Goal: Task Accomplishment & Management: Complete application form

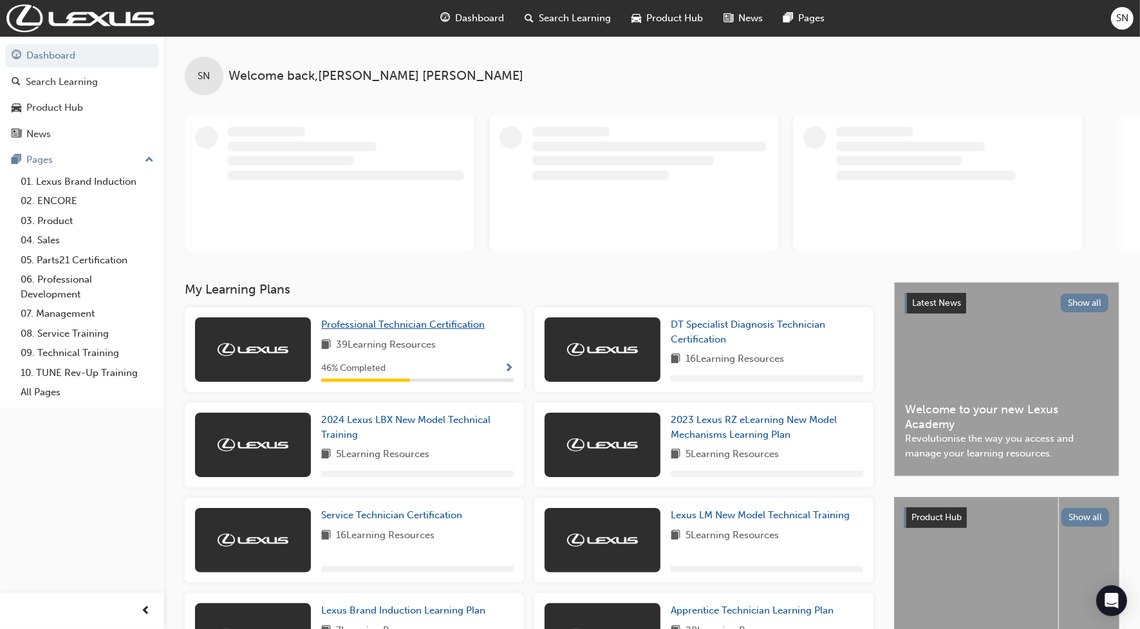
click at [470, 327] on span "Professional Technician Certification" at bounding box center [402, 325] width 163 height 12
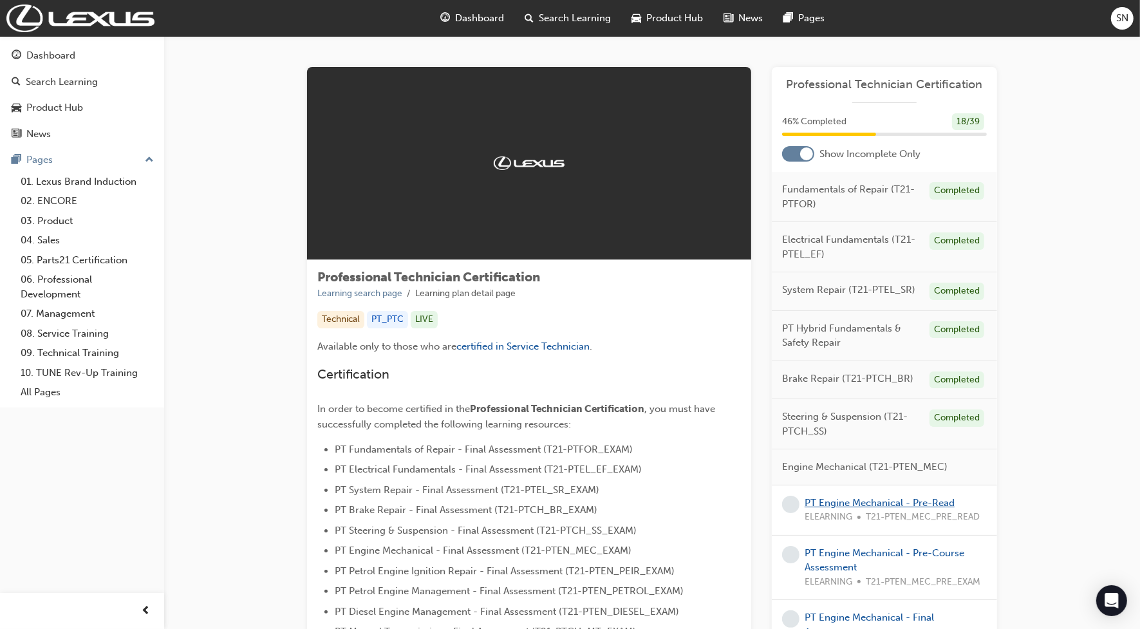
click at [828, 500] on link "PT Engine Mechanical - Pre-Read" at bounding box center [879, 503] width 150 height 12
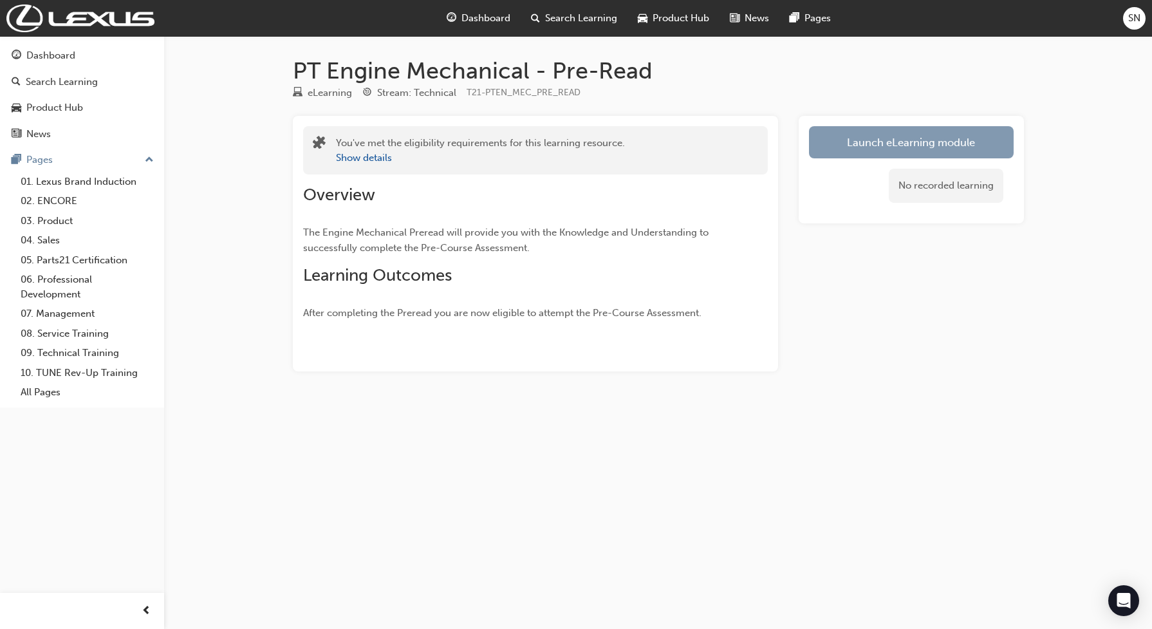
click at [857, 142] on link "Launch eLearning module" at bounding box center [911, 142] width 205 height 32
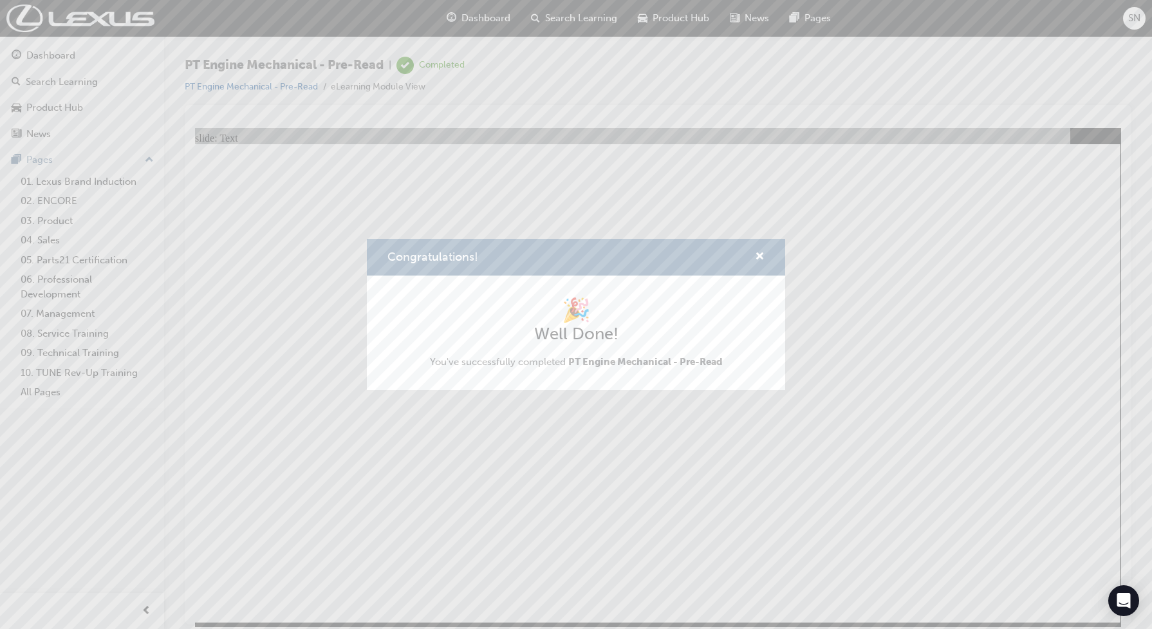
click at [1041, 597] on div "Congratulations! 🎉 Well Done! You've successfully completed PT Engine Mechanica…" at bounding box center [576, 314] width 1152 height 629
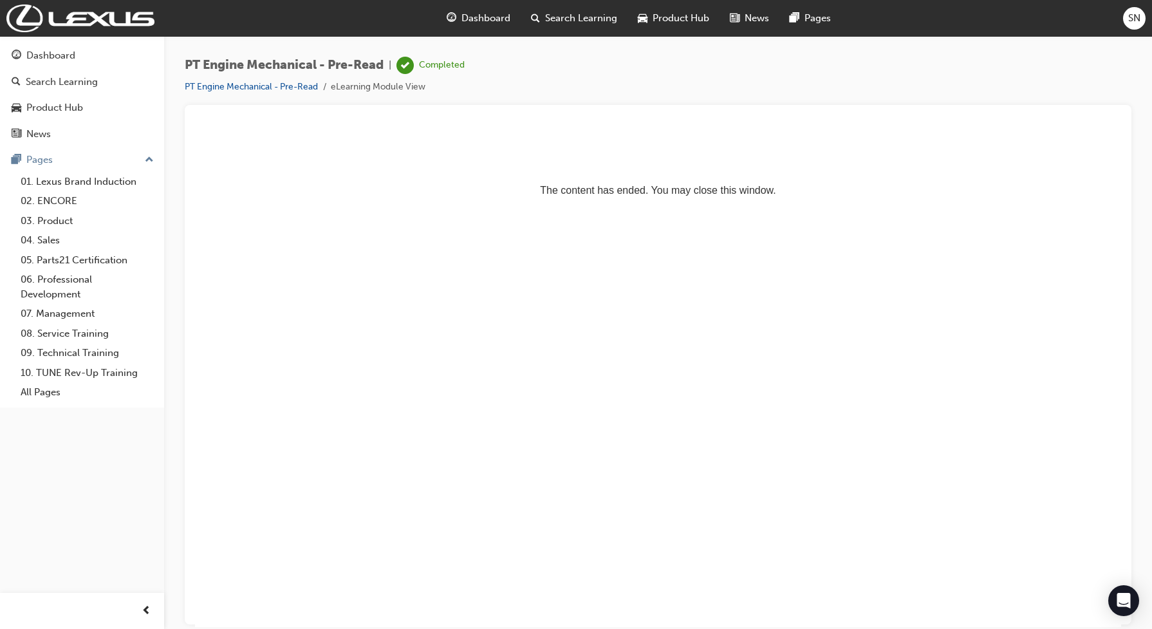
click at [456, 13] on span "guage-icon" at bounding box center [452, 18] width 10 height 16
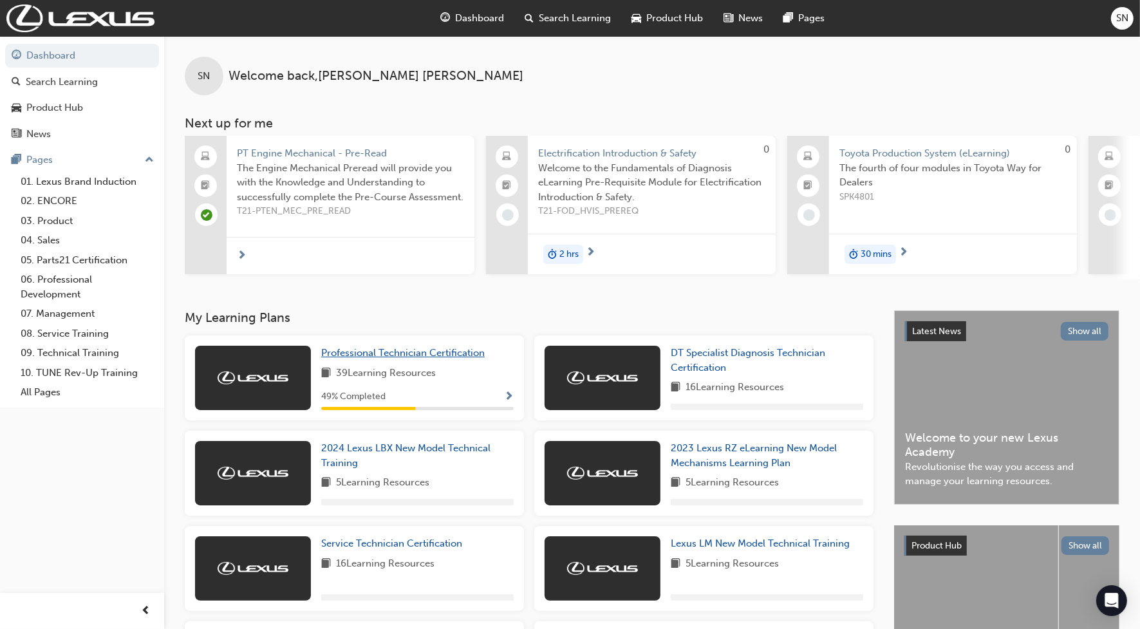
click at [391, 358] on span "Professional Technician Certification" at bounding box center [402, 353] width 163 height 12
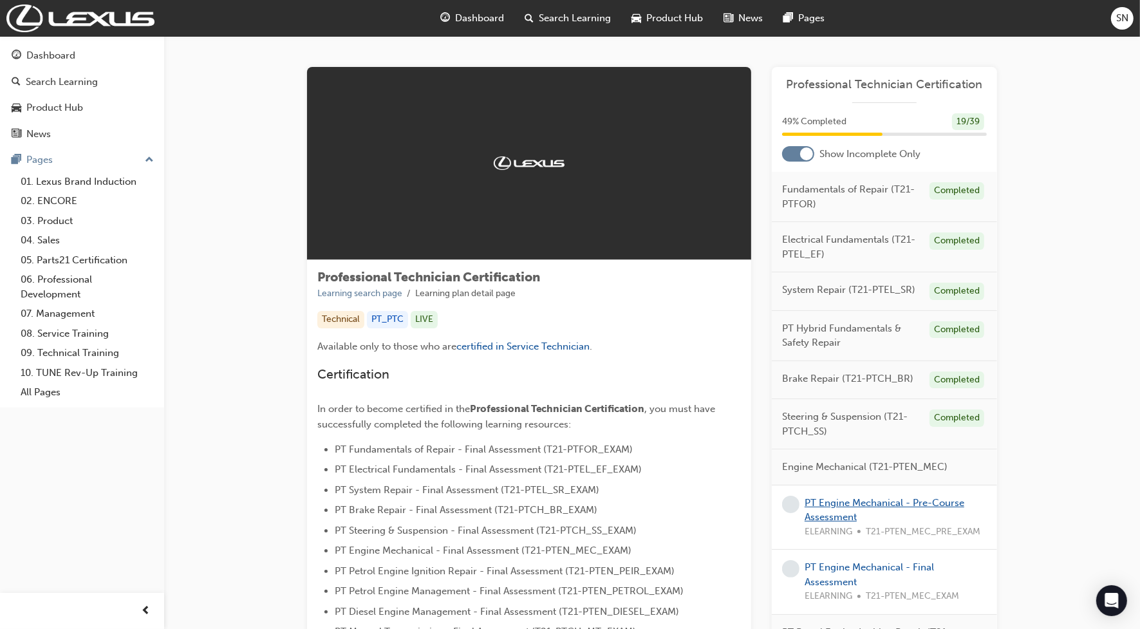
click at [829, 500] on link "PT Engine Mechanical - Pre-Course Assessment" at bounding box center [884, 510] width 160 height 26
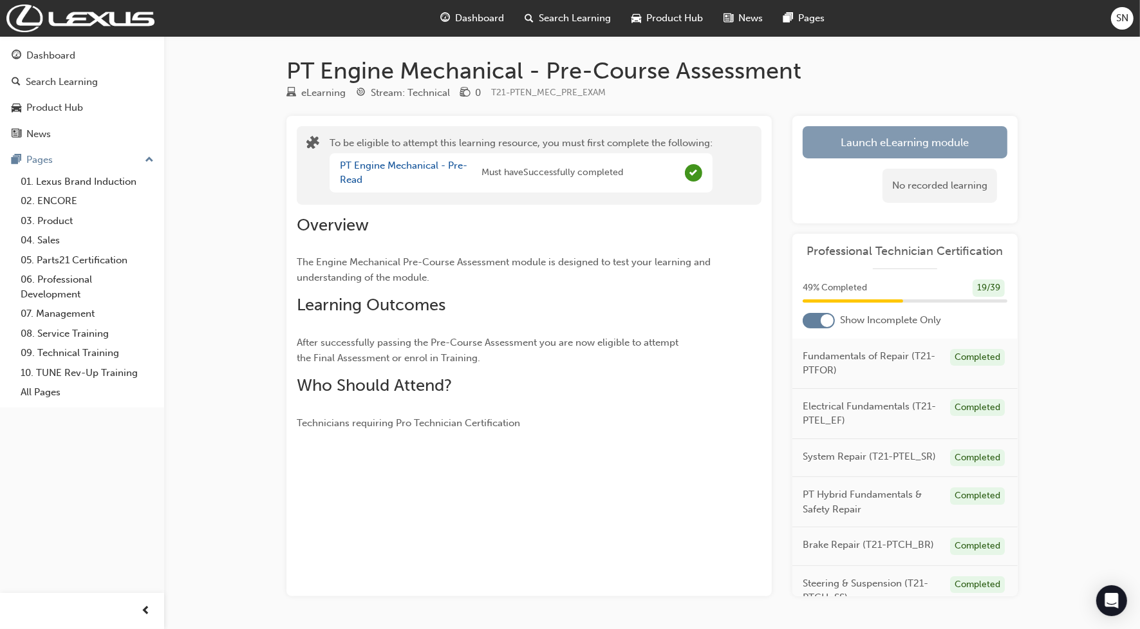
click at [927, 140] on button "Launch eLearning module" at bounding box center [905, 142] width 205 height 32
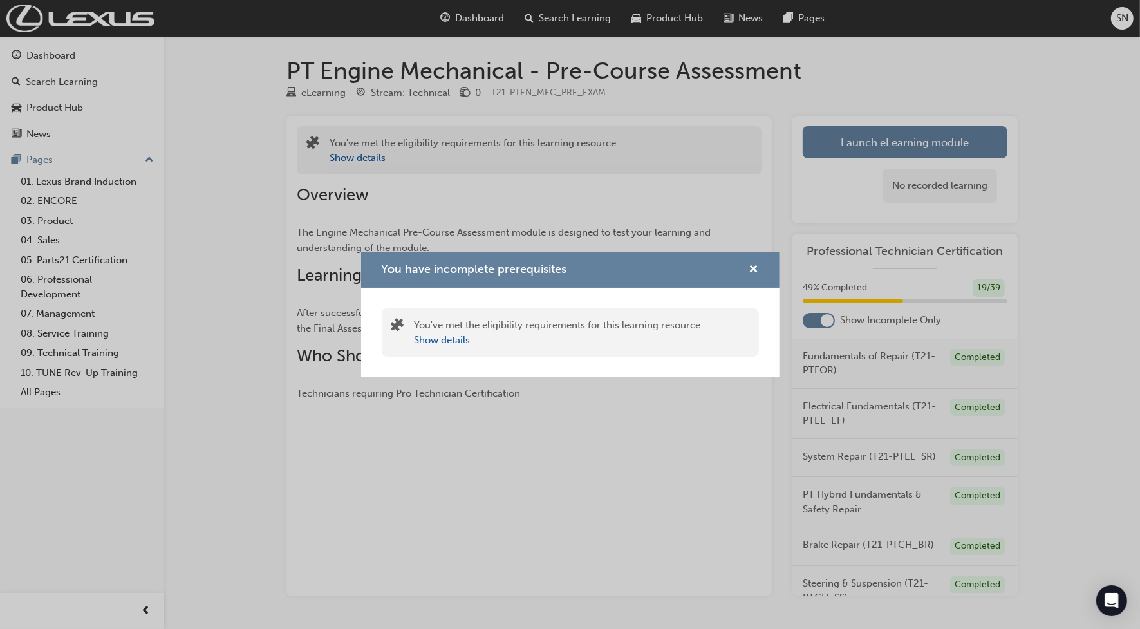
click at [764, 265] on div "You have incomplete prerequisites" at bounding box center [570, 270] width 418 height 37
click at [747, 265] on div "You have incomplete prerequisites" at bounding box center [749, 270] width 20 height 16
click at [752, 265] on span "cross-icon" at bounding box center [754, 271] width 10 height 12
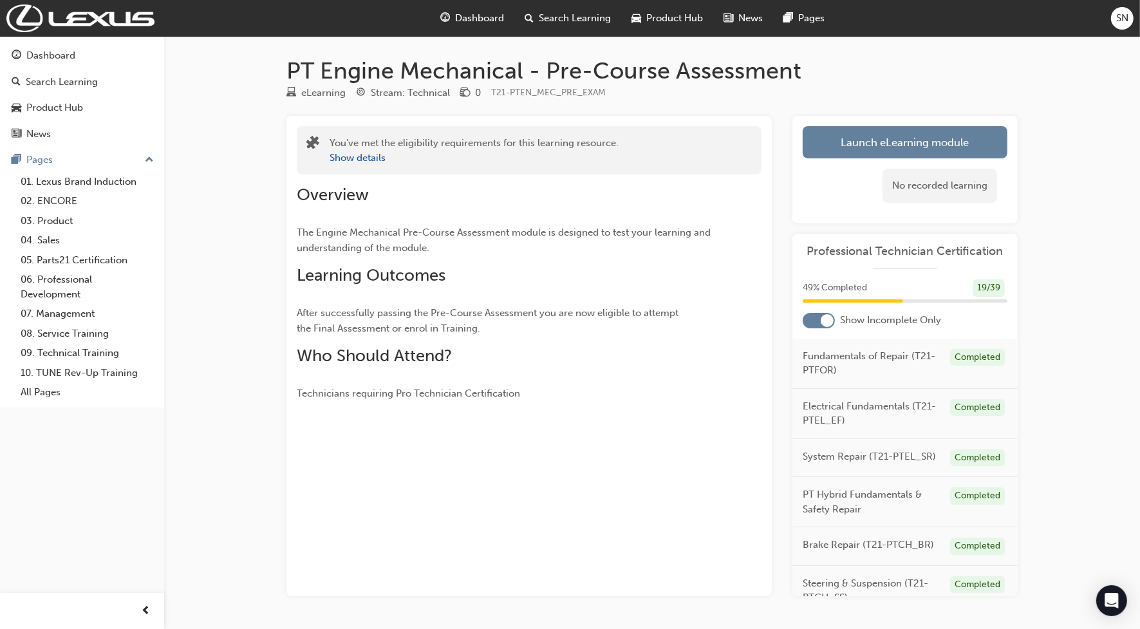
click at [475, 19] on span "Dashboard" at bounding box center [480, 18] width 49 height 15
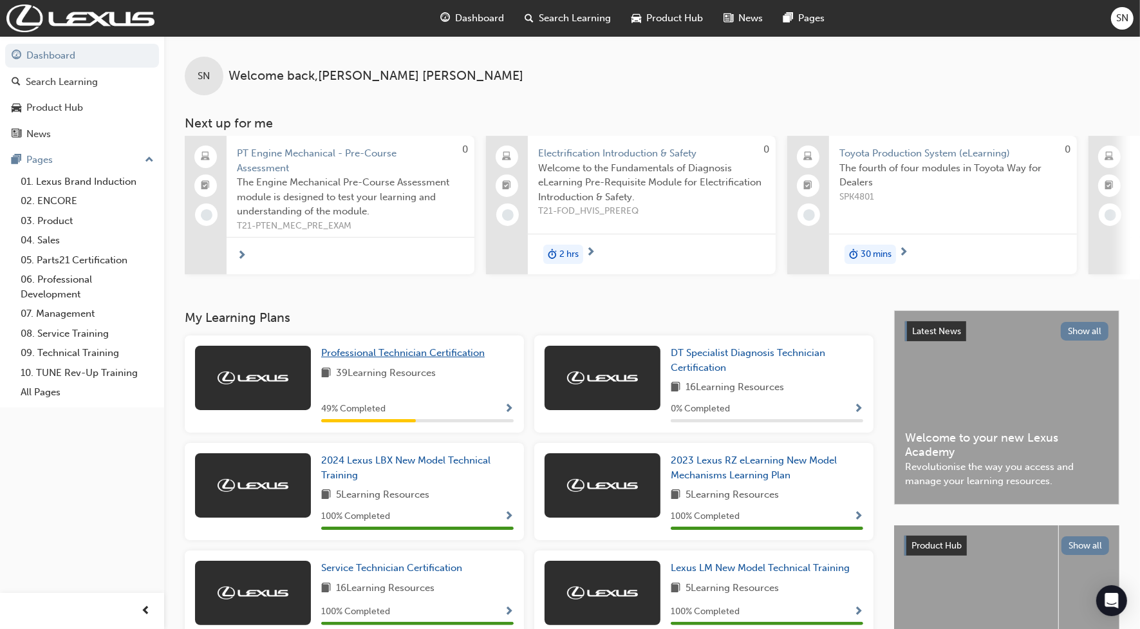
click at [425, 358] on span "Professional Technician Certification" at bounding box center [402, 353] width 163 height 12
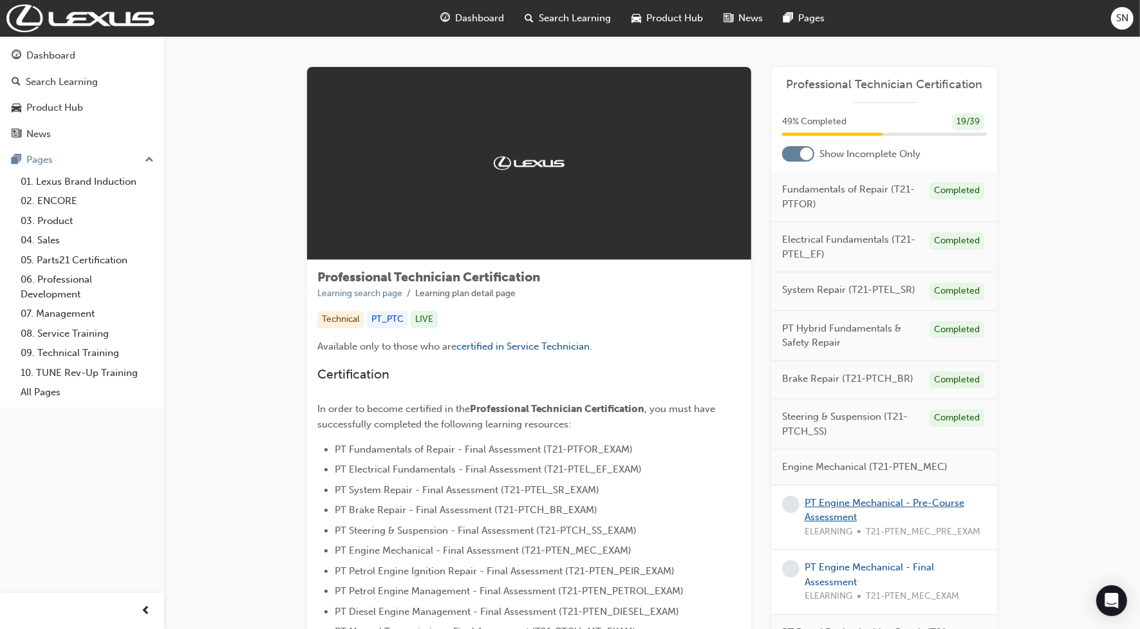
click at [838, 520] on link "PT Engine Mechanical - Pre-Course Assessment" at bounding box center [884, 510] width 160 height 26
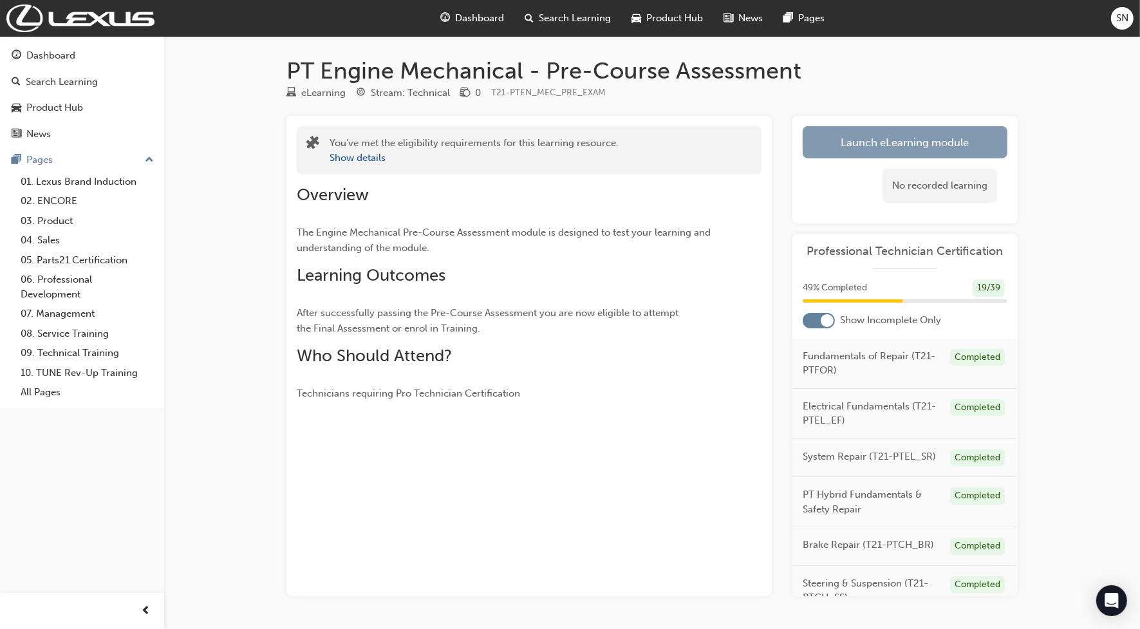
click at [850, 151] on link "Launch eLearning module" at bounding box center [905, 142] width 205 height 32
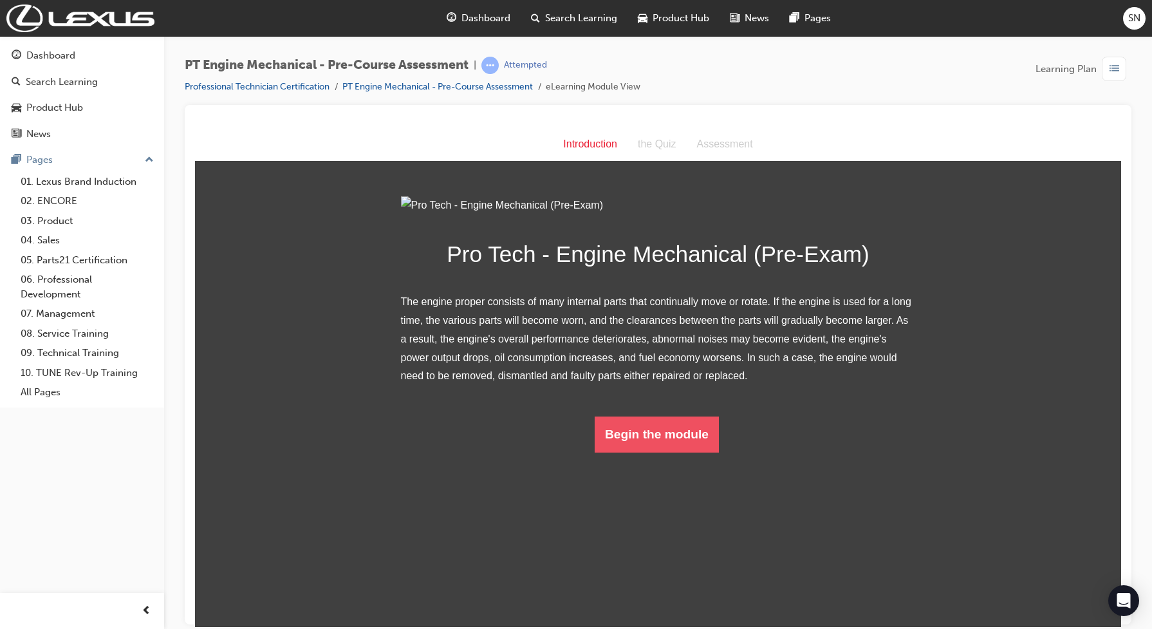
click at [629, 452] on button "Begin the module" at bounding box center [657, 434] width 124 height 36
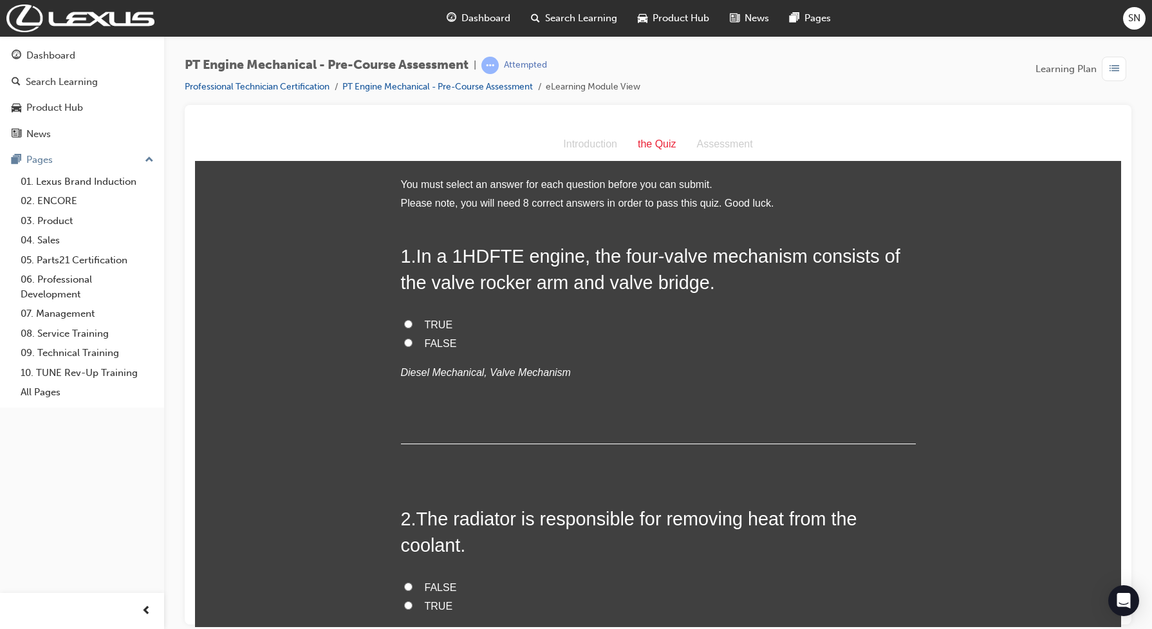
click at [404, 606] on input "TRUE" at bounding box center [408, 604] width 8 height 8
radio input "true"
click at [429, 324] on span "TRUE" at bounding box center [439, 324] width 28 height 11
click at [413, 324] on input "TRUE" at bounding box center [408, 323] width 8 height 8
radio input "true"
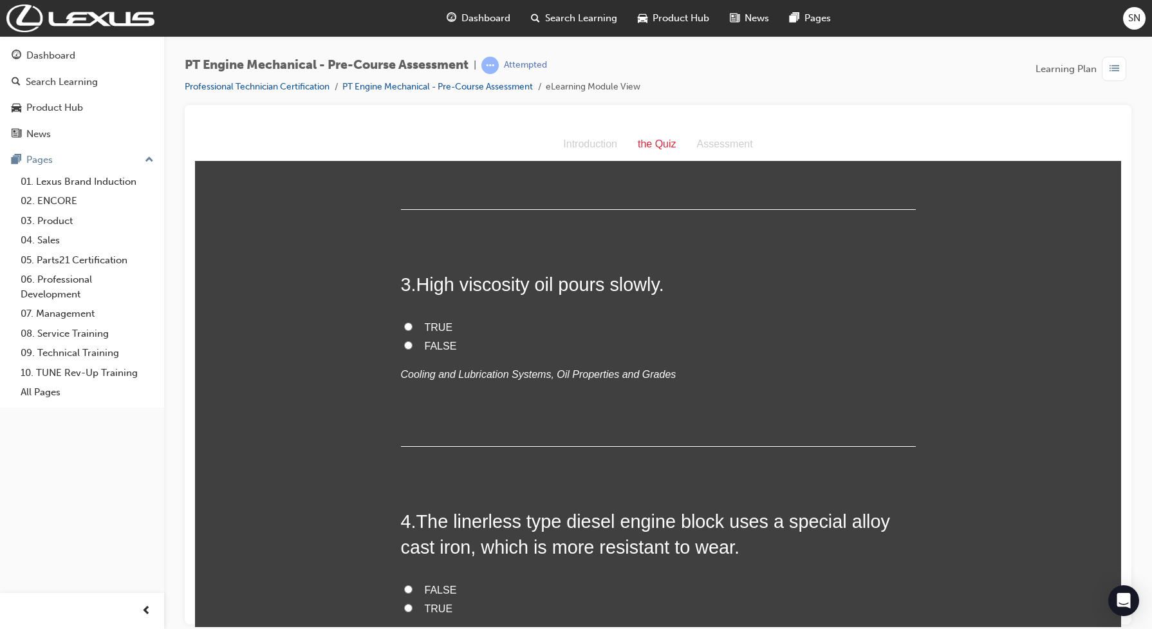
scroll to position [483, 0]
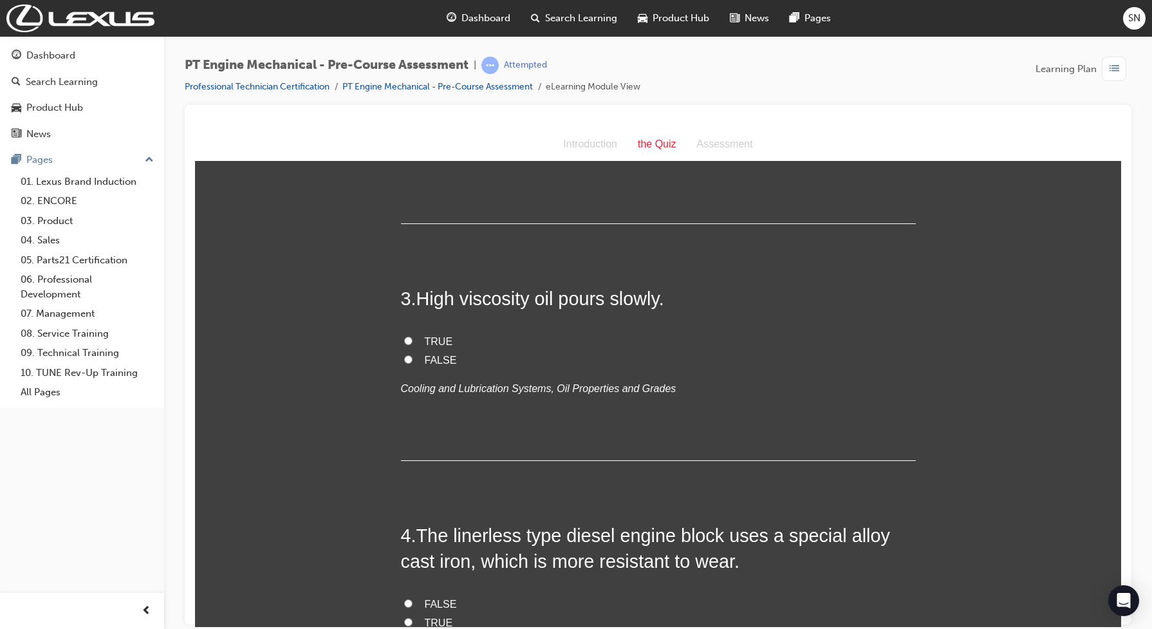
click at [425, 340] on span "TRUE" at bounding box center [439, 340] width 28 height 11
click at [413, 340] on input "TRUE" at bounding box center [408, 340] width 8 height 8
radio input "true"
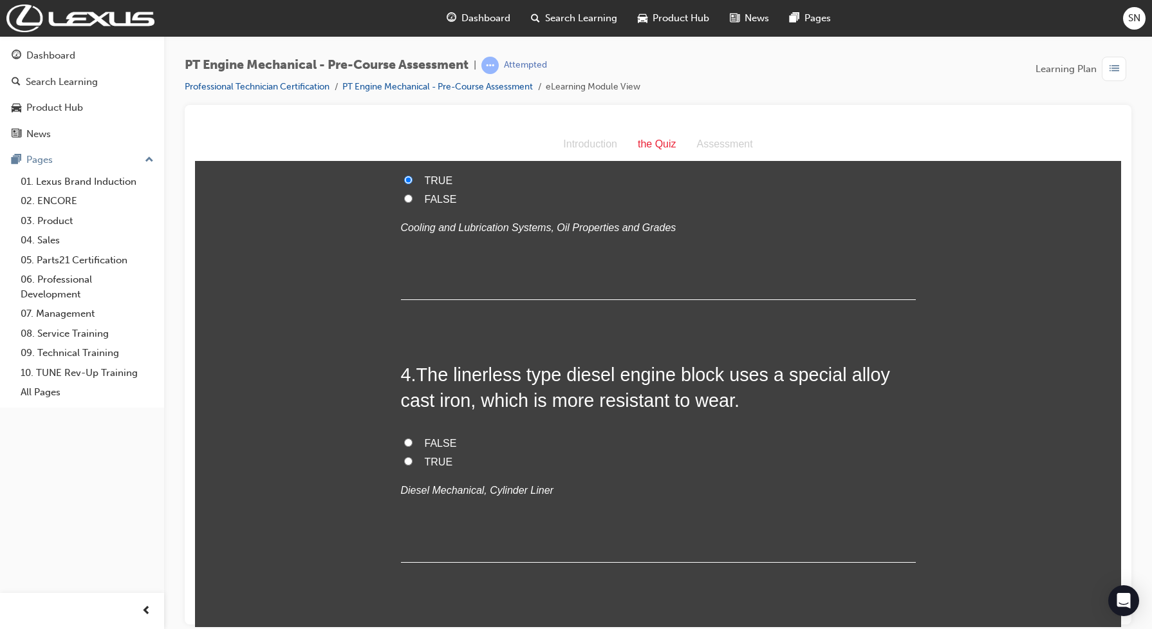
scroll to position [724, 0]
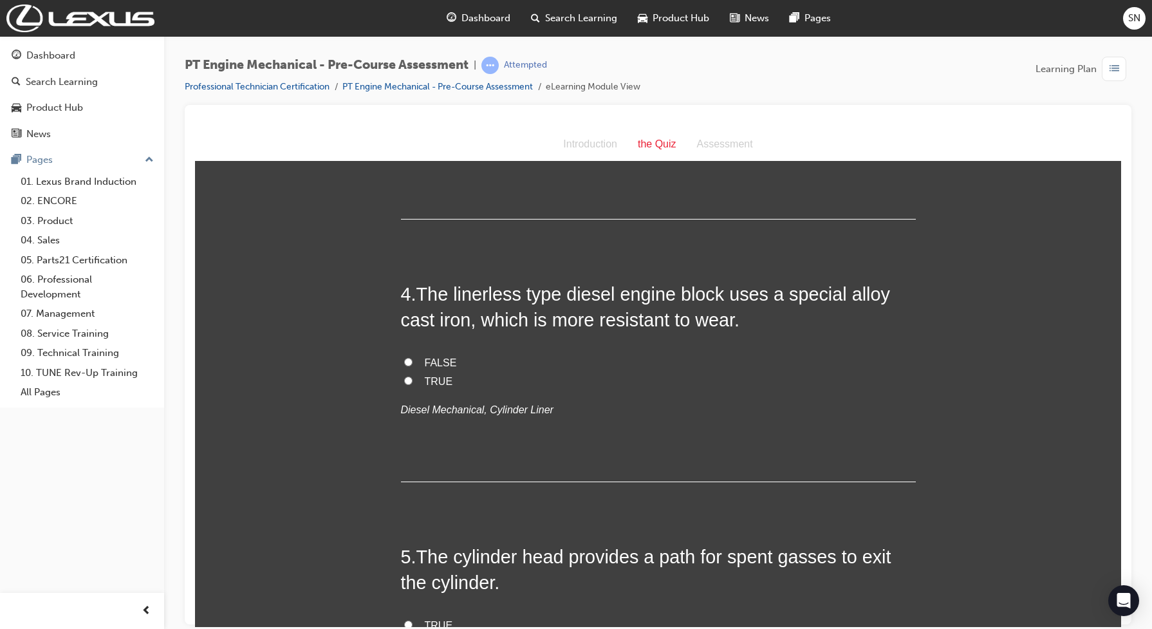
click at [401, 378] on label "TRUE" at bounding box center [658, 381] width 515 height 19
click at [404, 378] on input "TRUE" at bounding box center [408, 380] width 8 height 8
radio input "true"
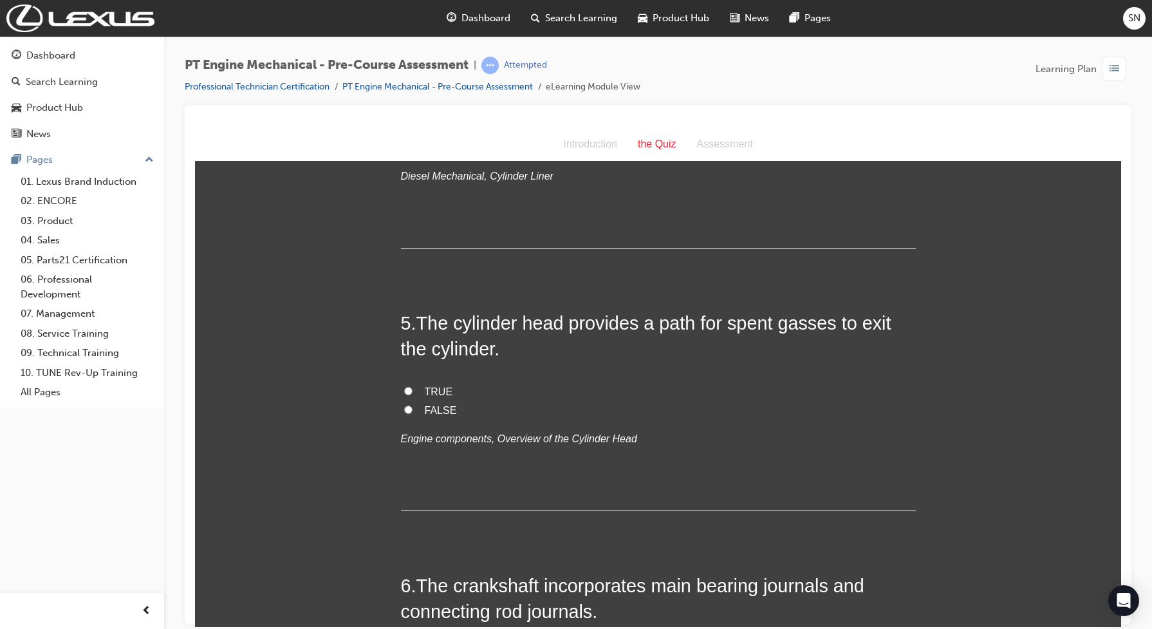
scroll to position [965, 0]
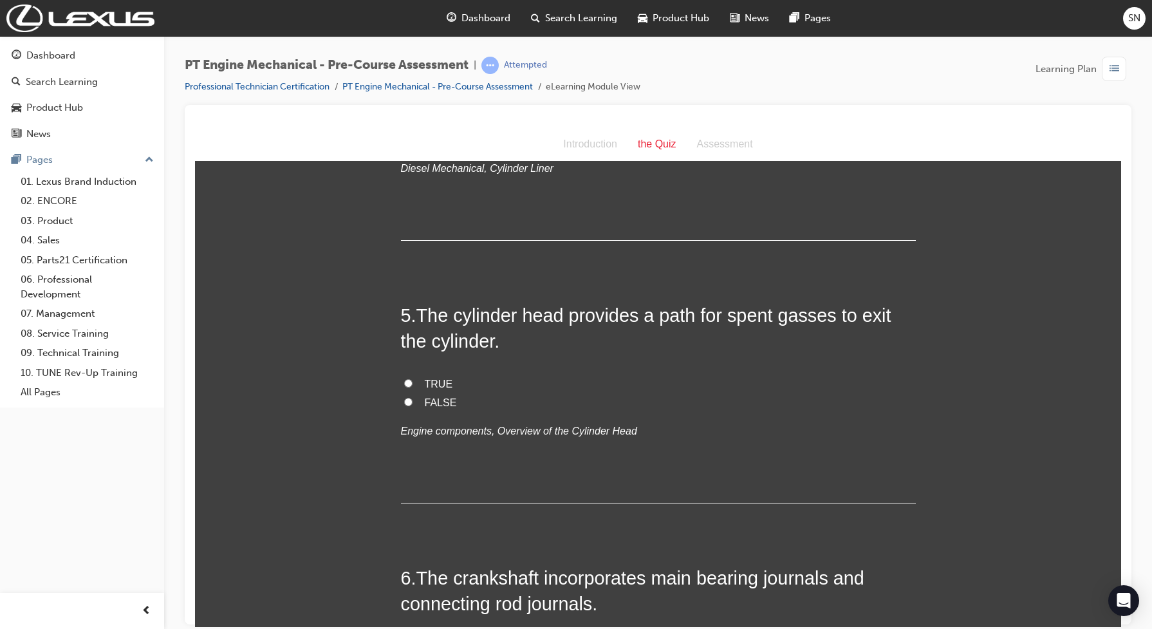
click at [404, 385] on input "TRUE" at bounding box center [408, 382] width 8 height 8
radio input "true"
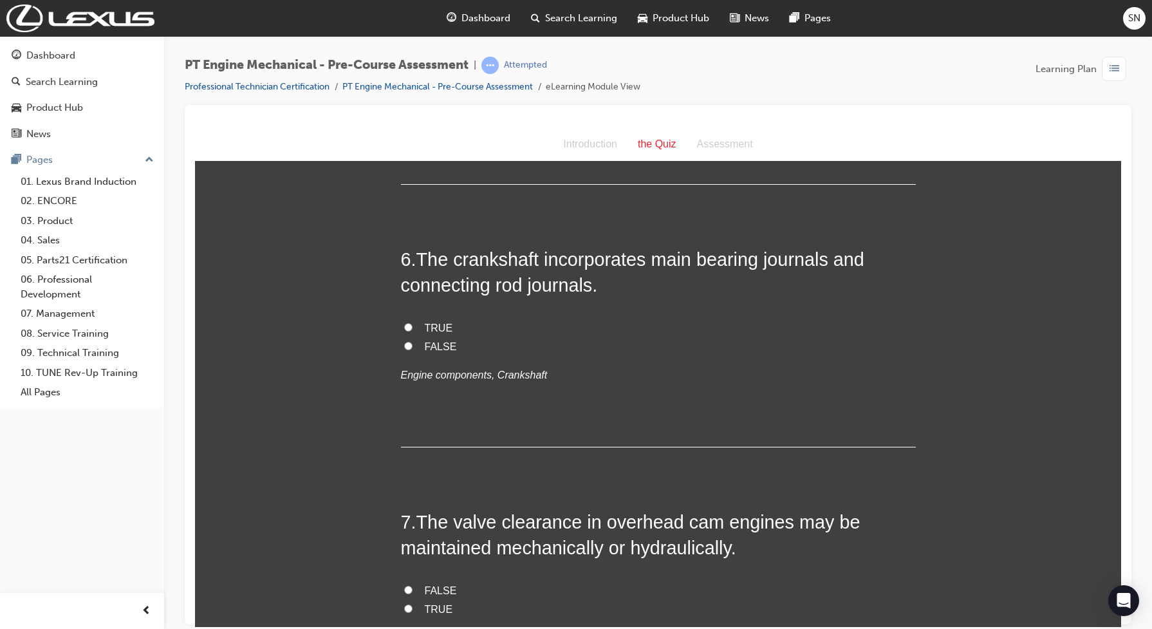
scroll to position [1287, 0]
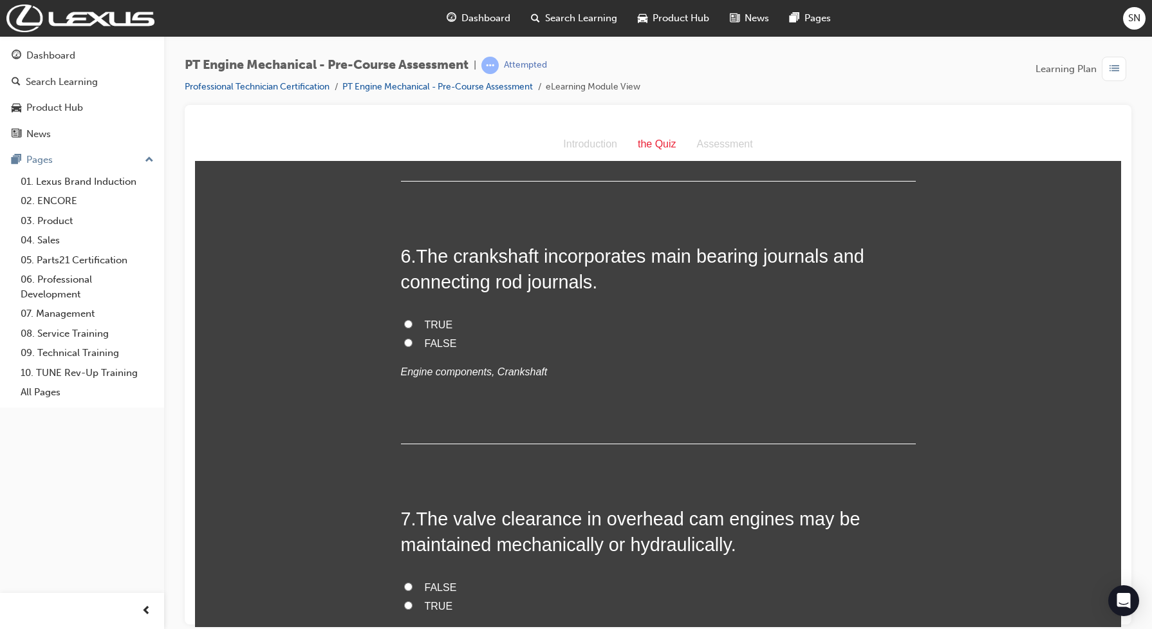
click at [404, 327] on input "TRUE" at bounding box center [408, 323] width 8 height 8
radio input "true"
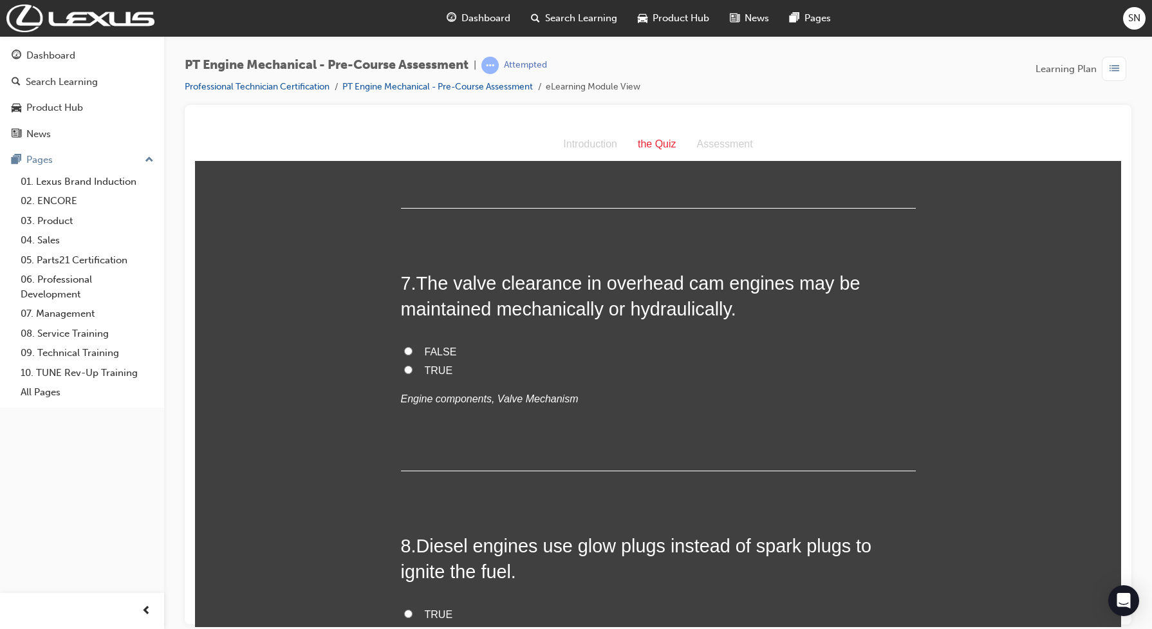
scroll to position [1609, 0]
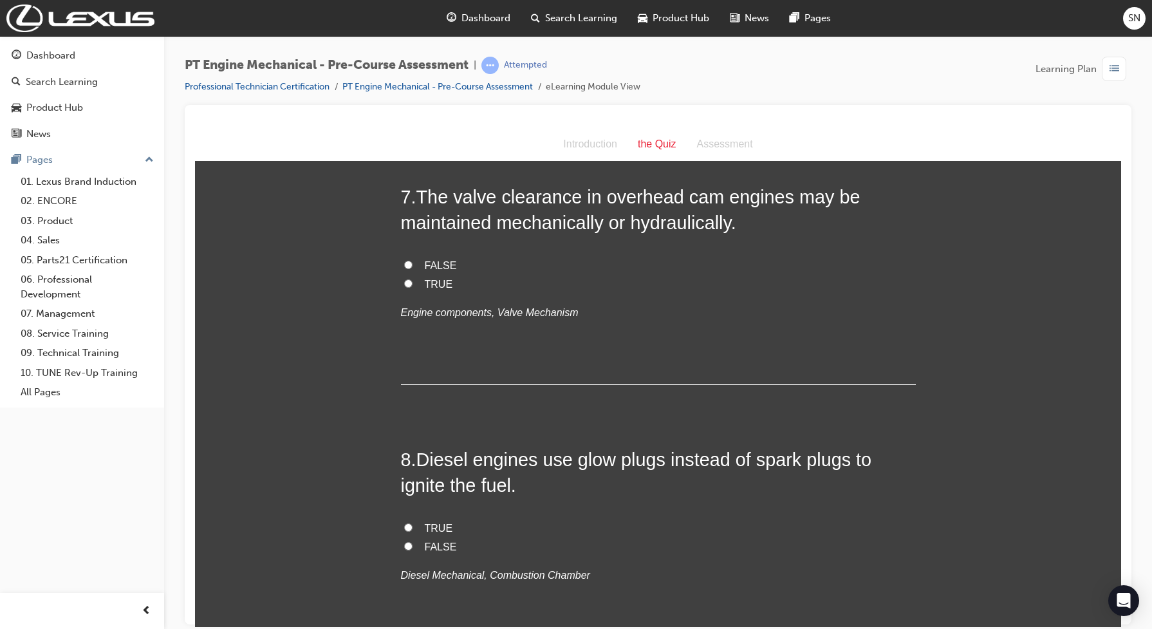
click at [404, 283] on input "TRUE" at bounding box center [408, 283] width 8 height 8
radio input "true"
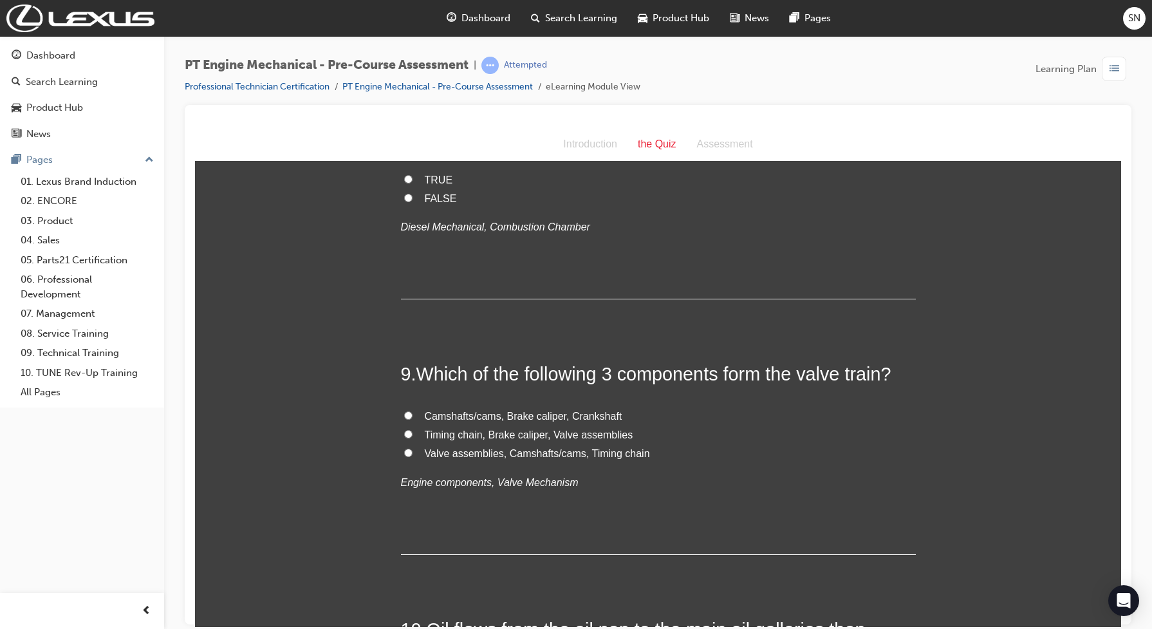
scroll to position [1850, 0]
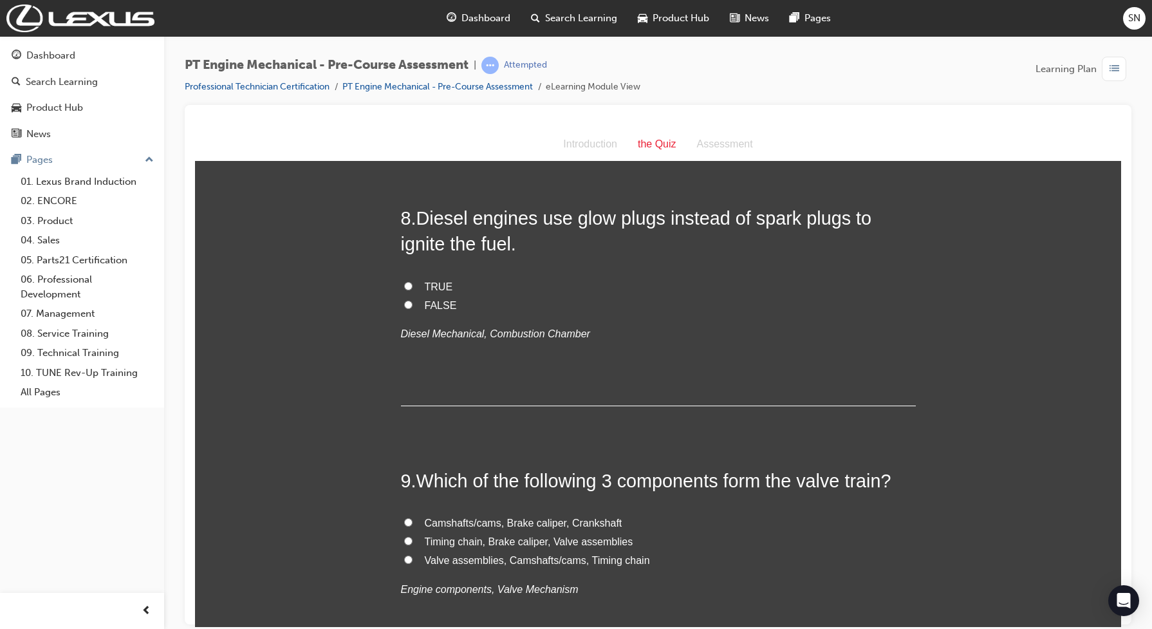
click at [404, 300] on input "FALSE" at bounding box center [408, 304] width 8 height 8
radio input "true"
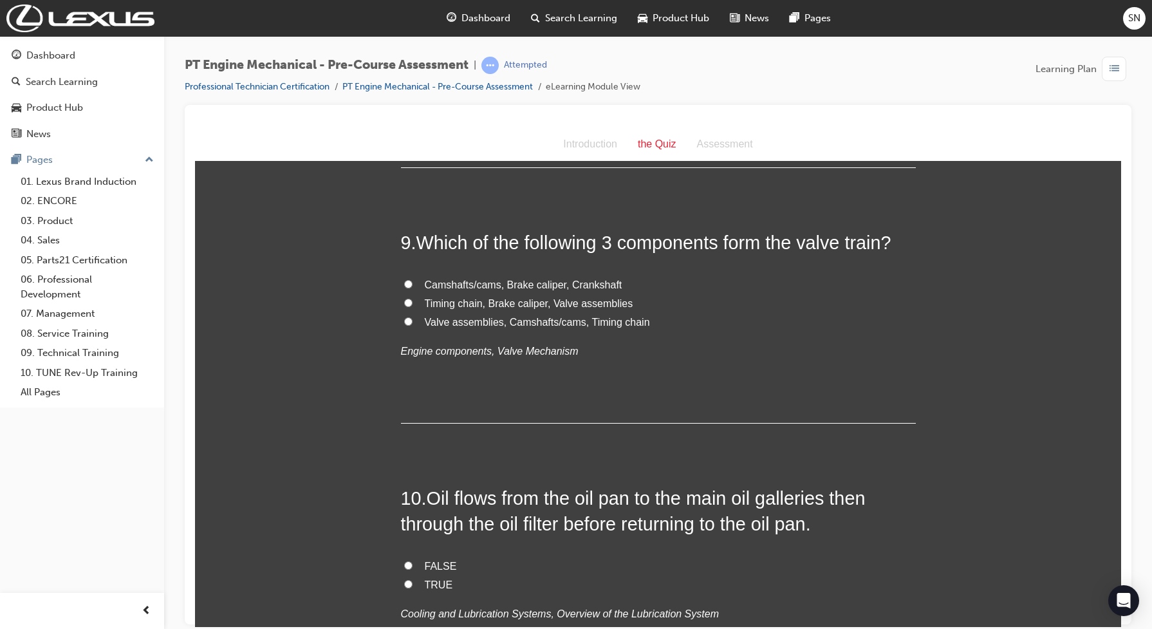
scroll to position [2092, 0]
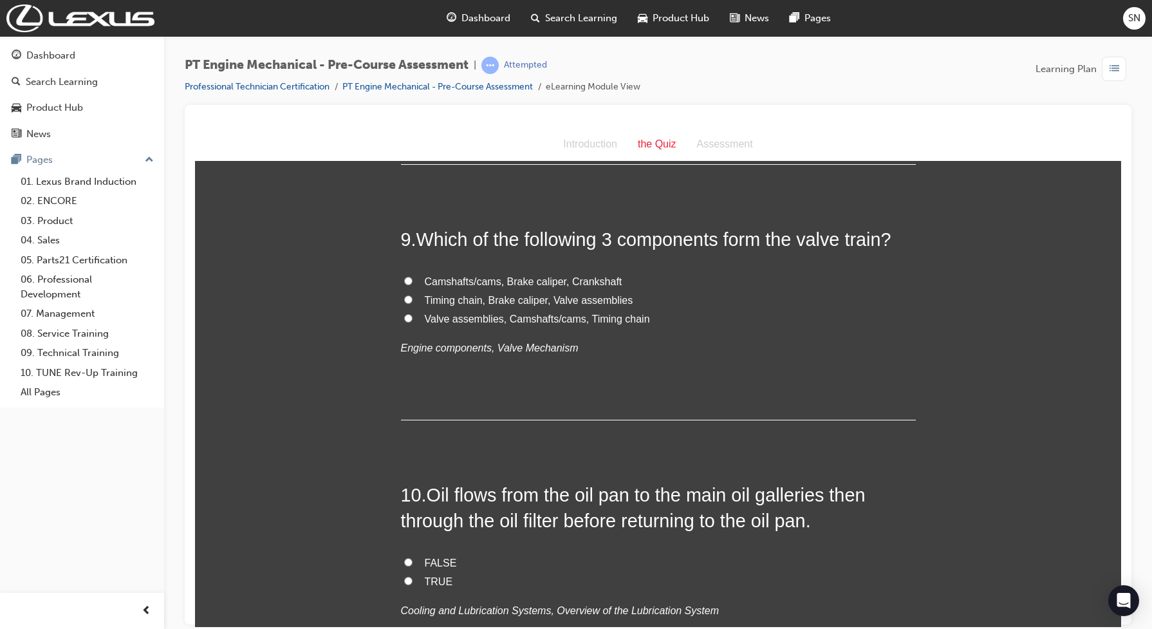
click at [404, 317] on input "Valve assemblies, Camshafts/cams, Timing chain" at bounding box center [408, 317] width 8 height 8
radio input "true"
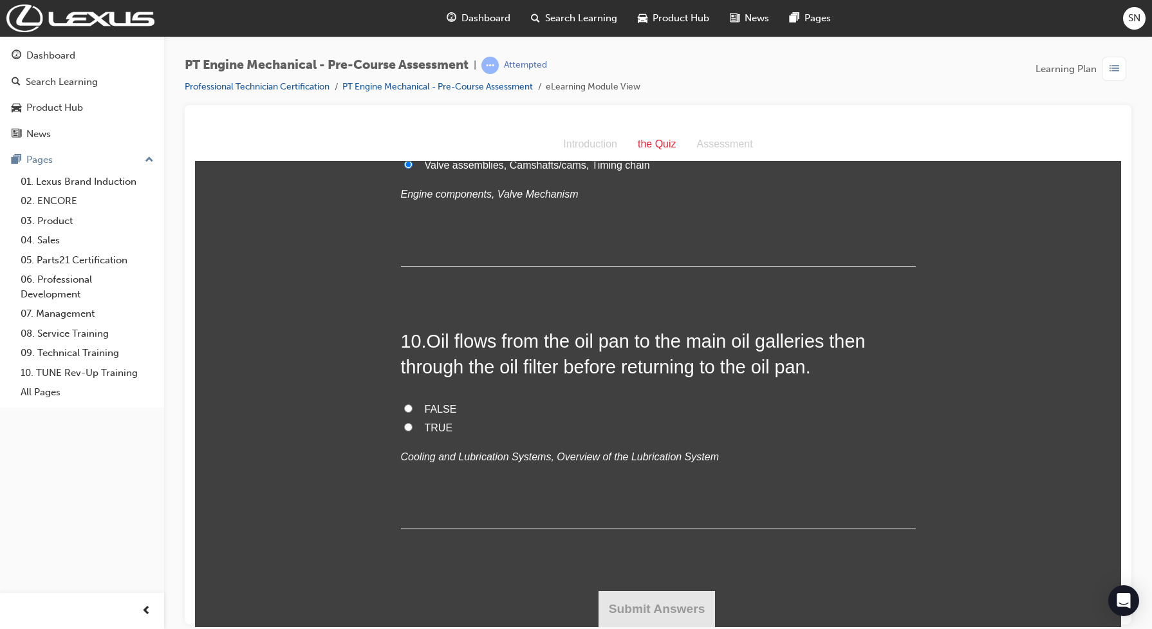
scroll to position [2247, 0]
click at [404, 408] on input "FALSE" at bounding box center [408, 408] width 8 height 8
radio input "true"
click at [608, 609] on button "Submit Answers" at bounding box center [657, 608] width 117 height 36
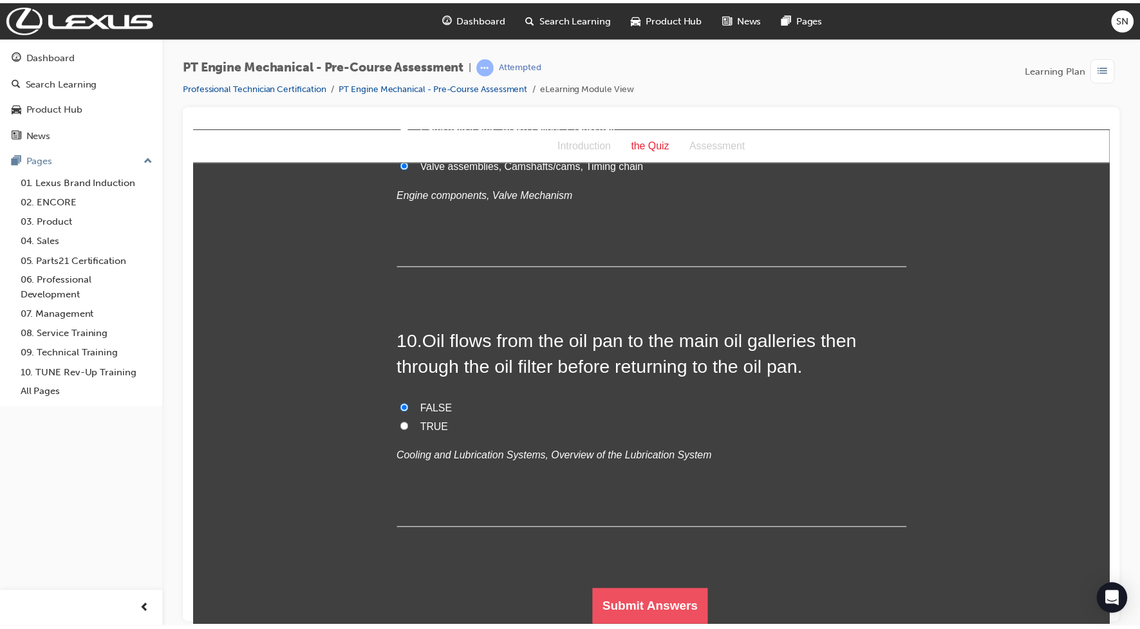
scroll to position [0, 0]
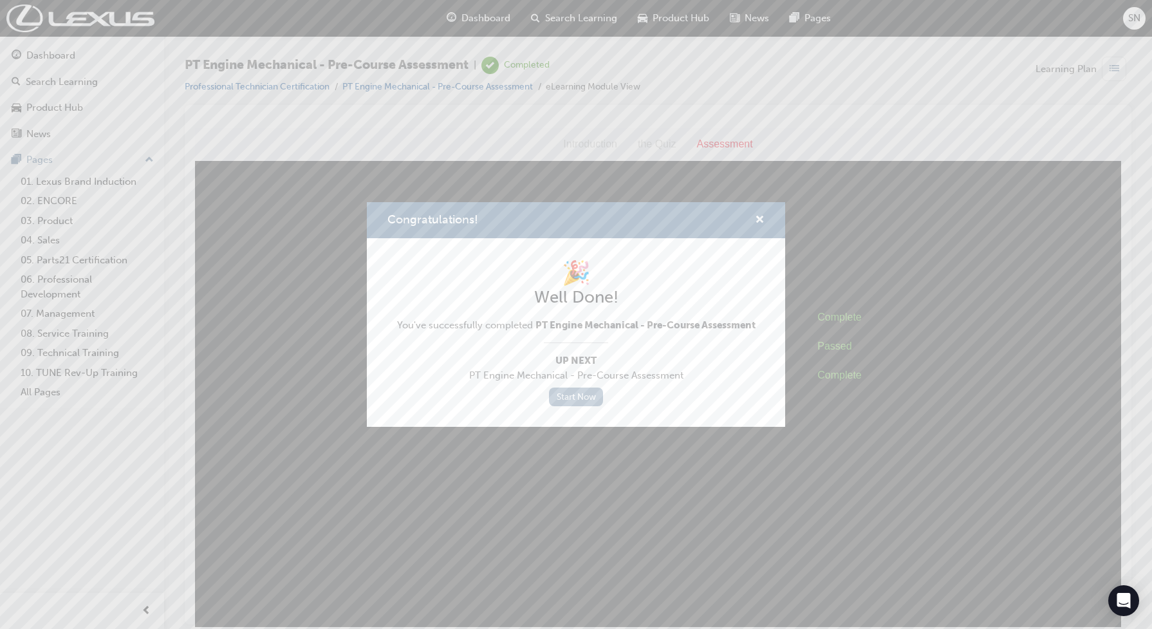
click at [577, 391] on link "Start Now" at bounding box center [576, 396] width 54 height 19
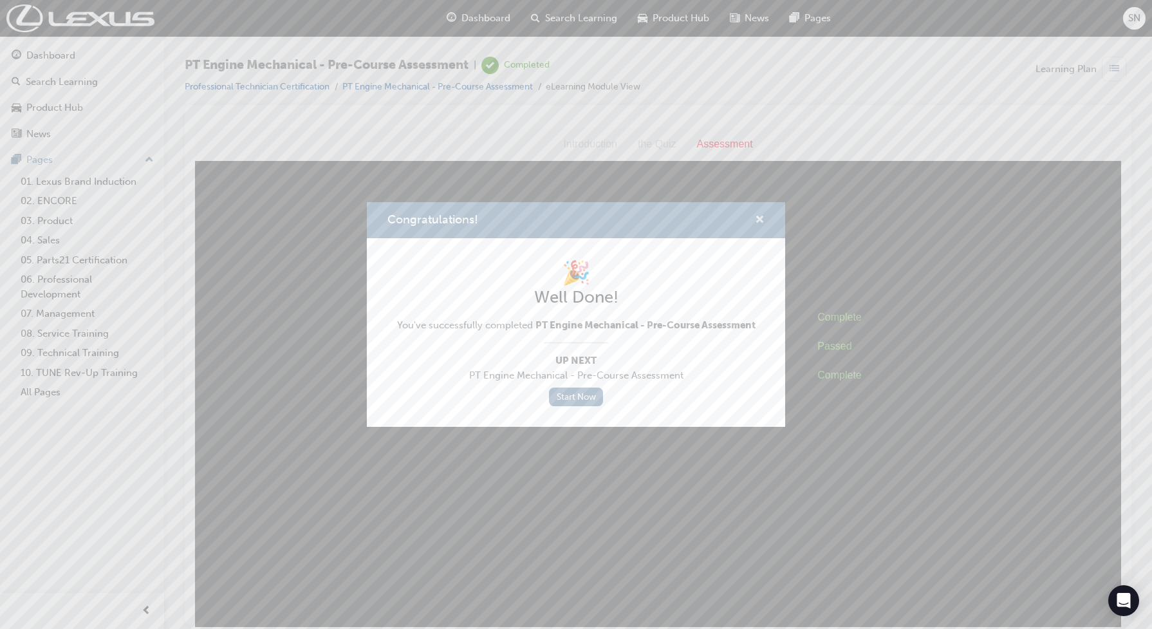
click at [758, 219] on span "cross-icon" at bounding box center [760, 221] width 10 height 12
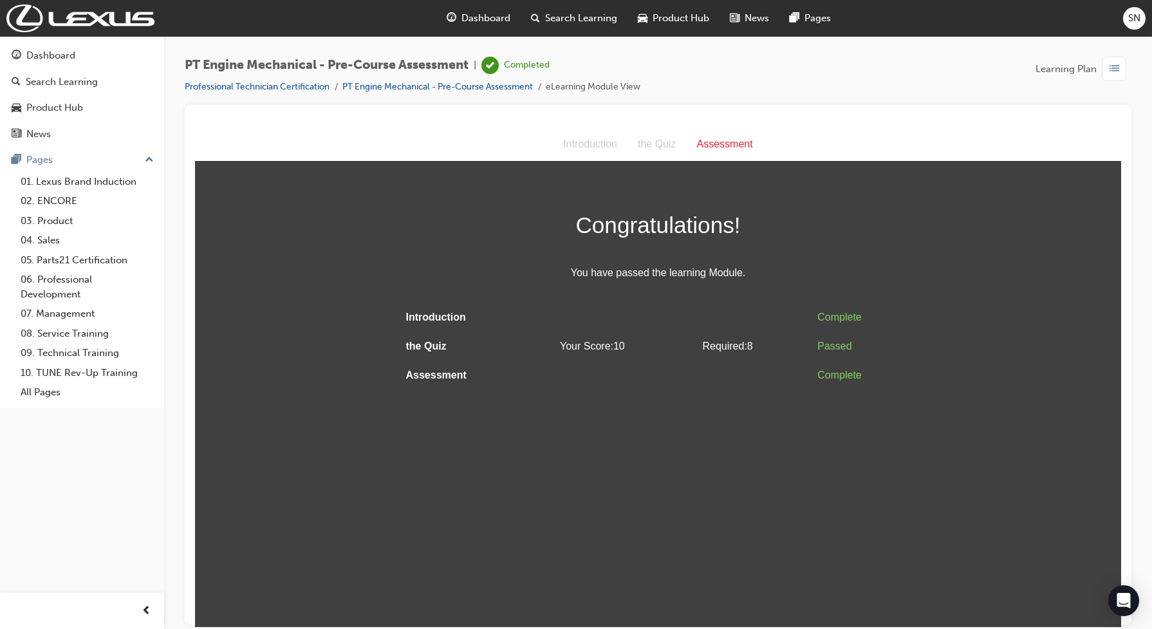
click at [468, 16] on span "Dashboard" at bounding box center [485, 18] width 49 height 15
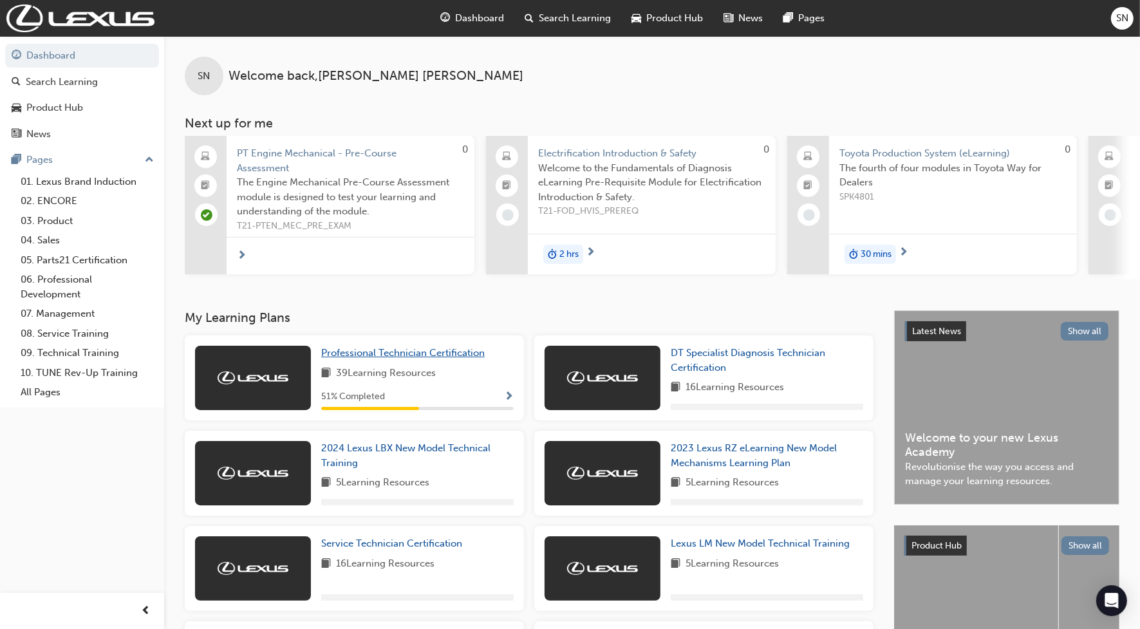
click at [393, 357] on span "Professional Technician Certification" at bounding box center [402, 353] width 163 height 12
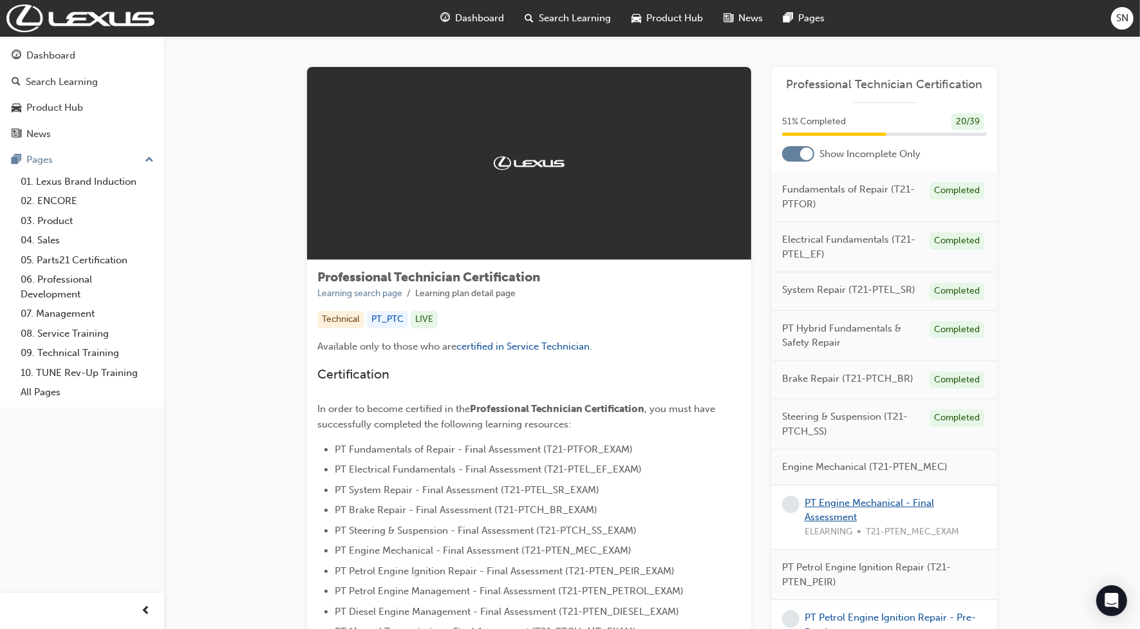
click at [824, 518] on link "PT Engine Mechanical - Final Assessment" at bounding box center [868, 510] width 129 height 26
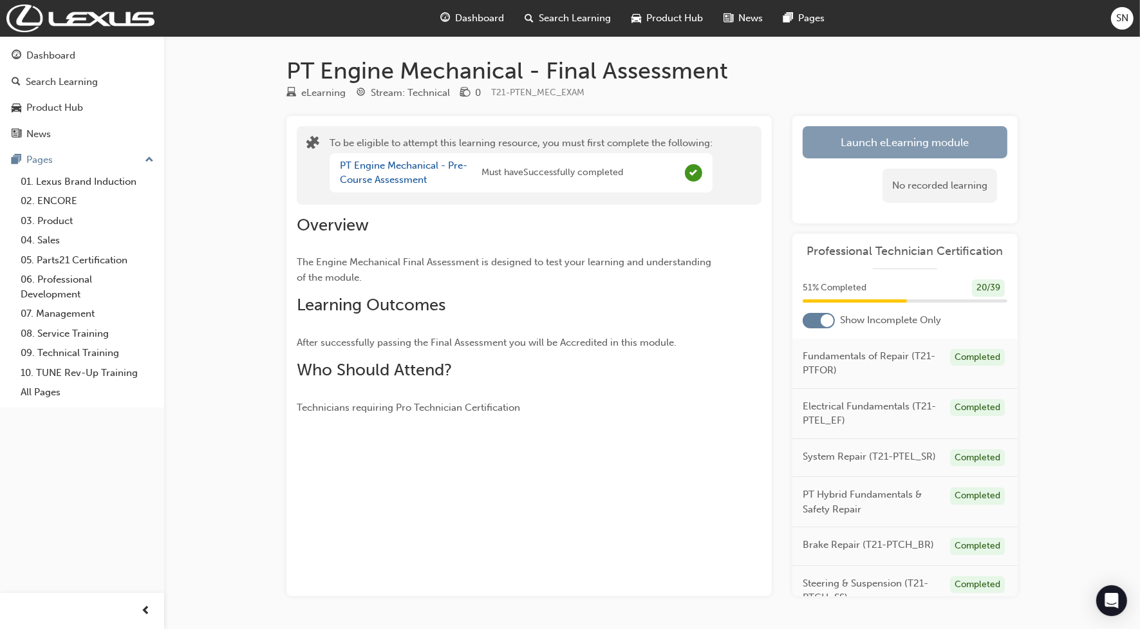
click at [846, 143] on button "Launch eLearning module" at bounding box center [905, 142] width 205 height 32
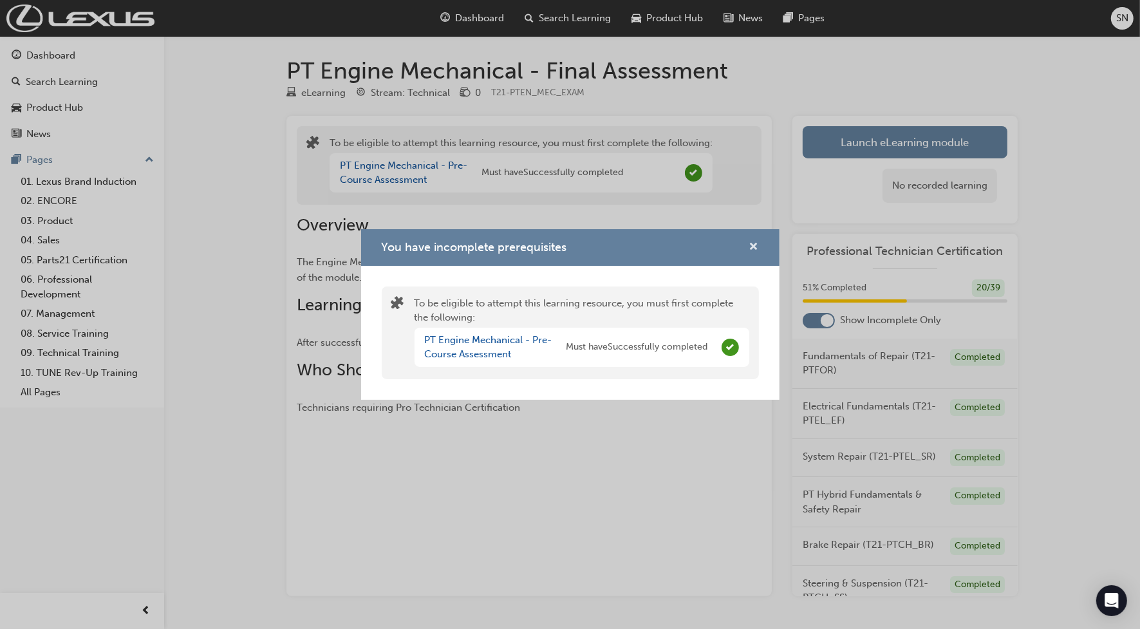
click at [756, 245] on span "cross-icon" at bounding box center [754, 248] width 10 height 12
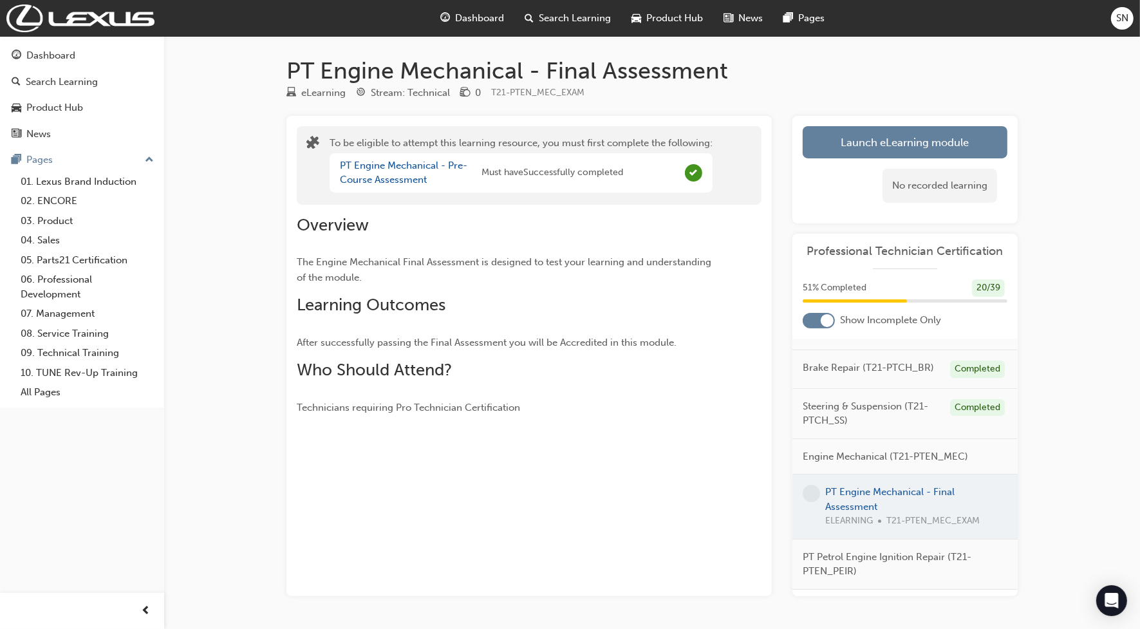
scroll to position [161, 0]
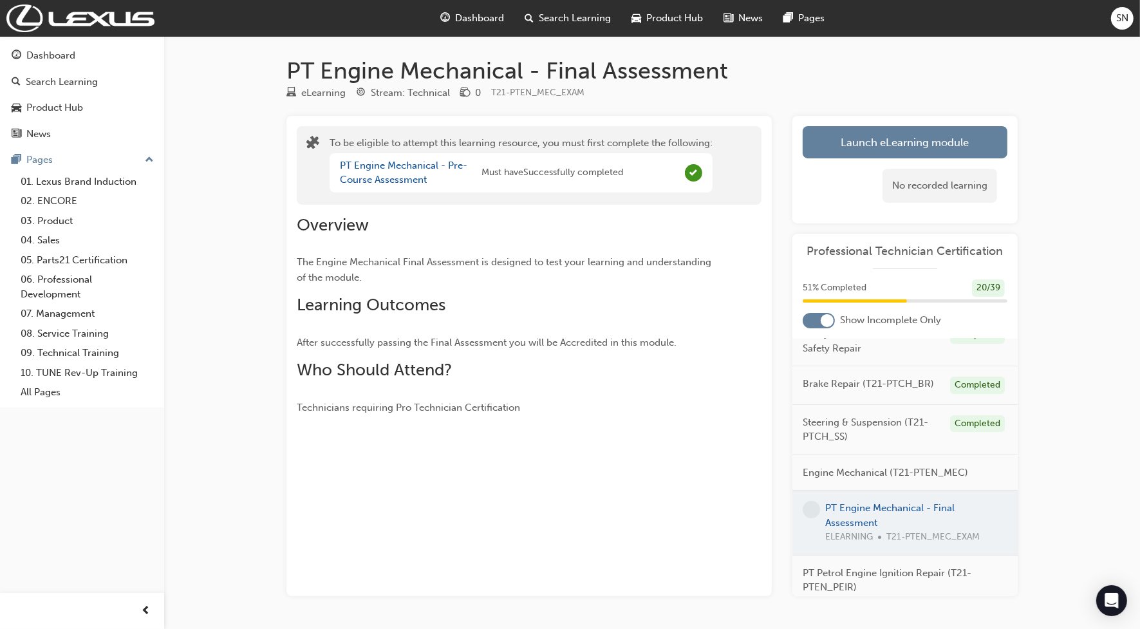
click at [844, 528] on div at bounding box center [904, 522] width 225 height 64
click at [843, 534] on div at bounding box center [904, 522] width 225 height 64
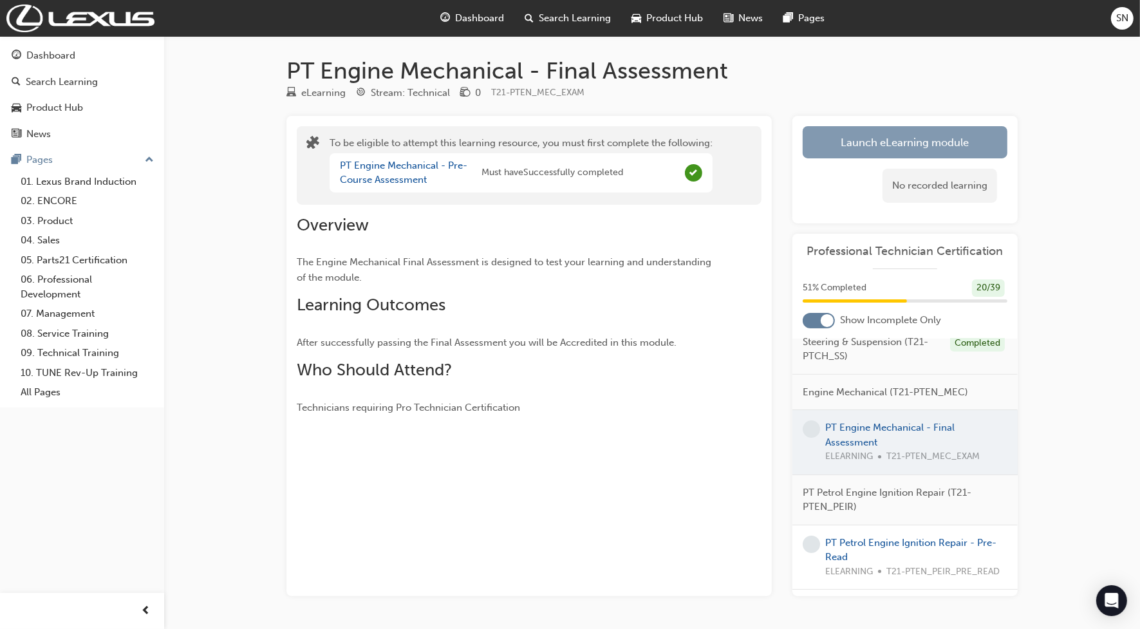
click at [827, 131] on button "Launch eLearning module" at bounding box center [905, 142] width 205 height 32
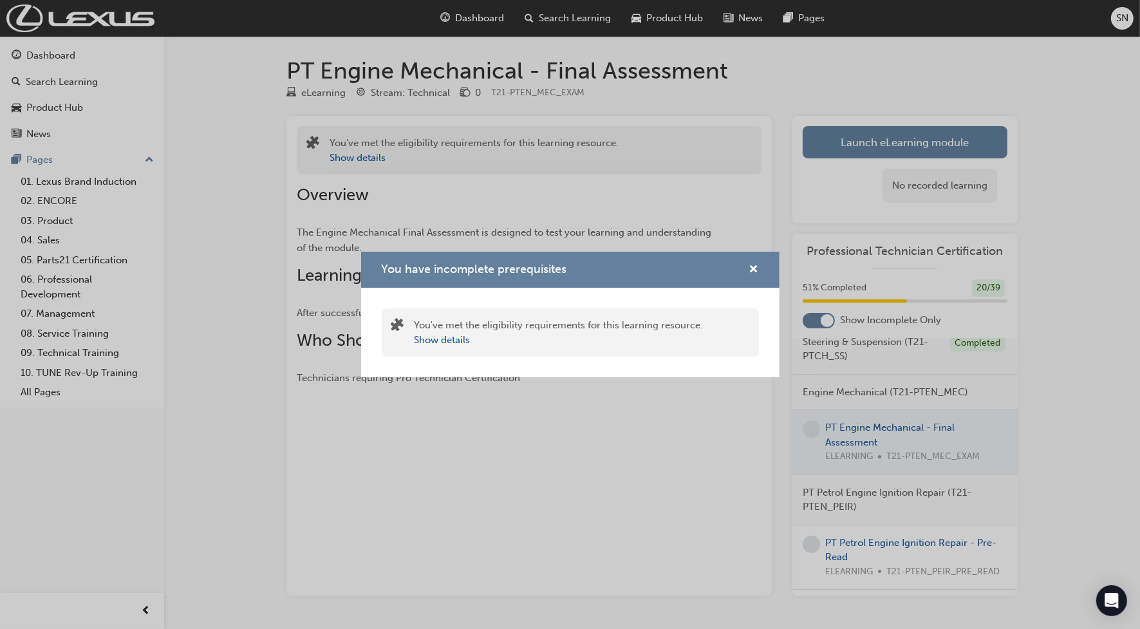
click at [747, 268] on div "You have incomplete prerequisites" at bounding box center [749, 270] width 20 height 16
click at [752, 268] on span "cross-icon" at bounding box center [754, 271] width 10 height 12
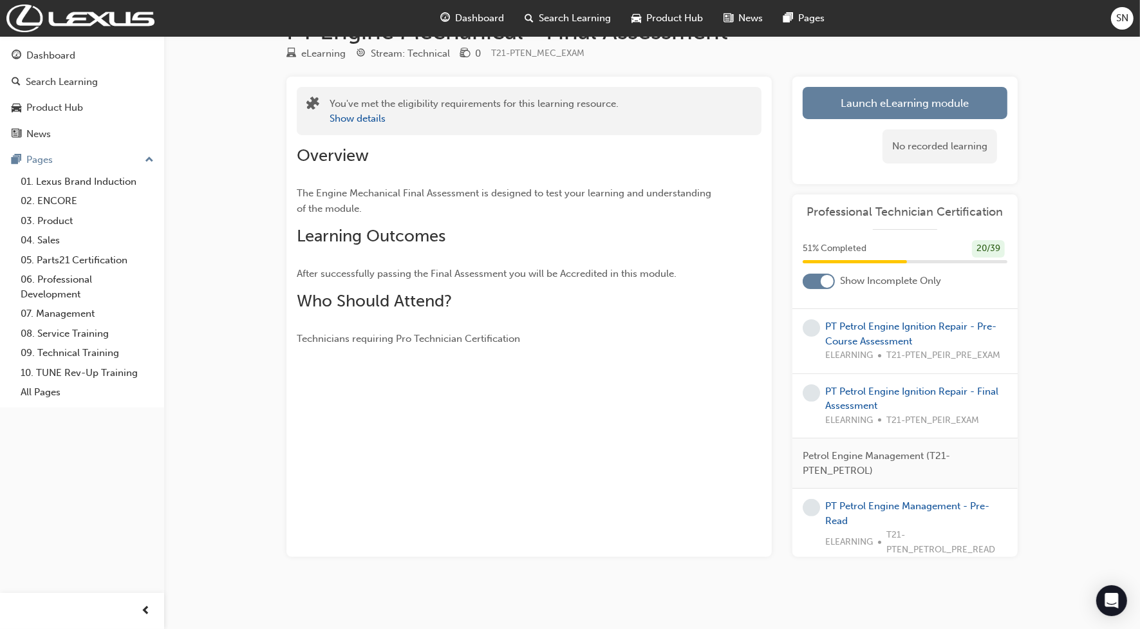
scroll to position [402, 0]
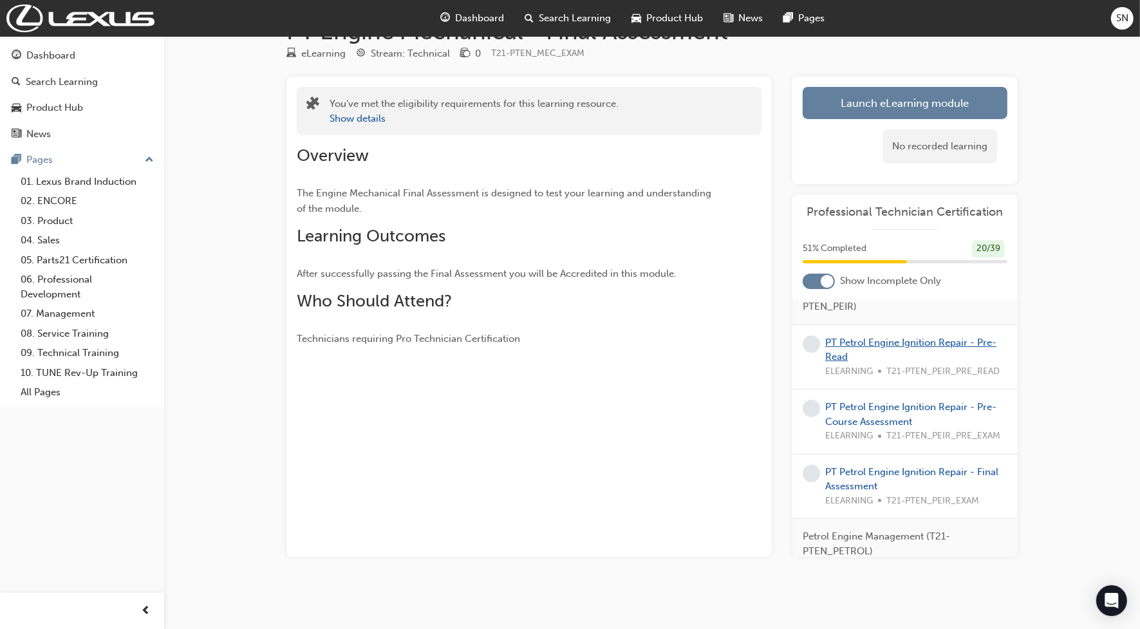
click at [842, 363] on link "PT Petrol Engine Ignition Repair - Pre-Read" at bounding box center [910, 350] width 171 height 26
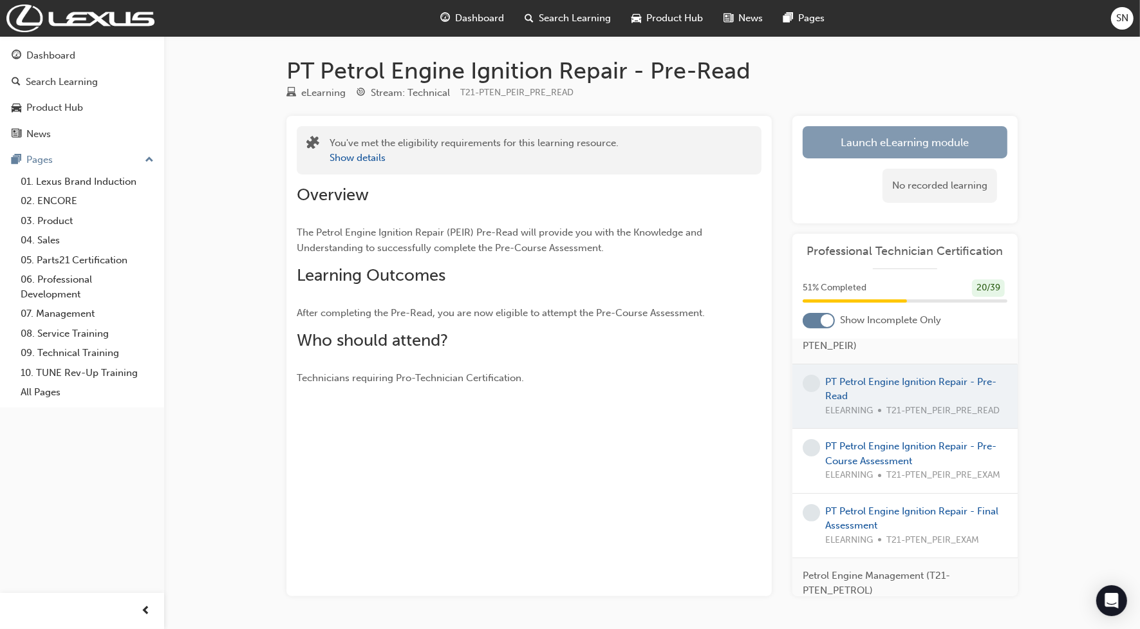
click at [860, 129] on link "Launch eLearning module" at bounding box center [905, 142] width 205 height 32
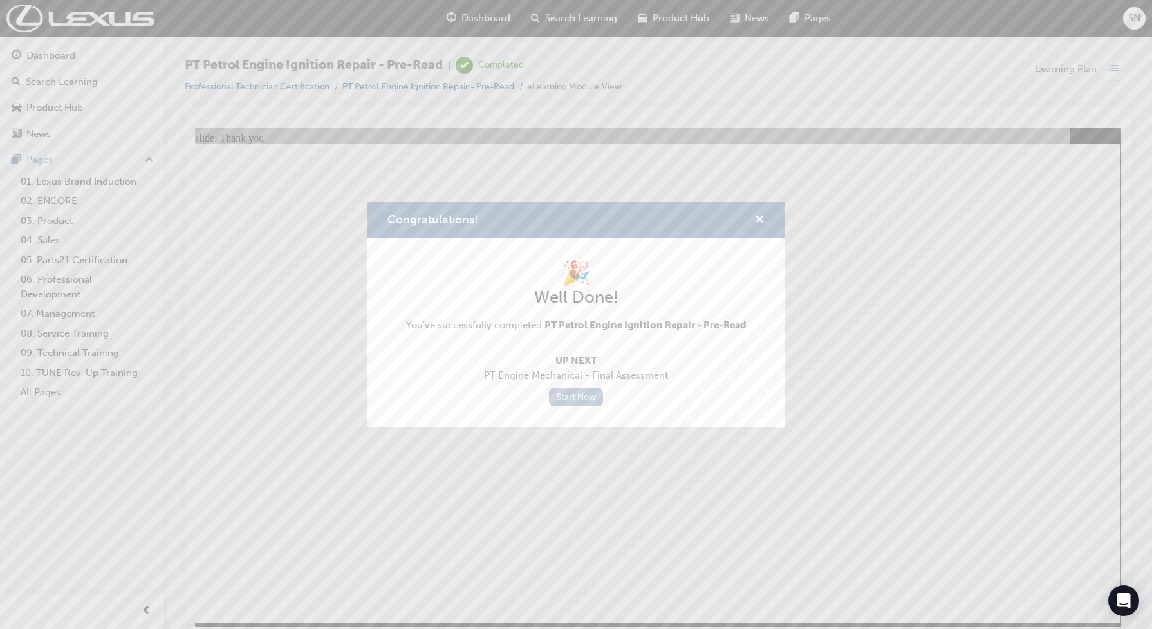
click at [557, 393] on link "Start Now" at bounding box center [576, 396] width 54 height 19
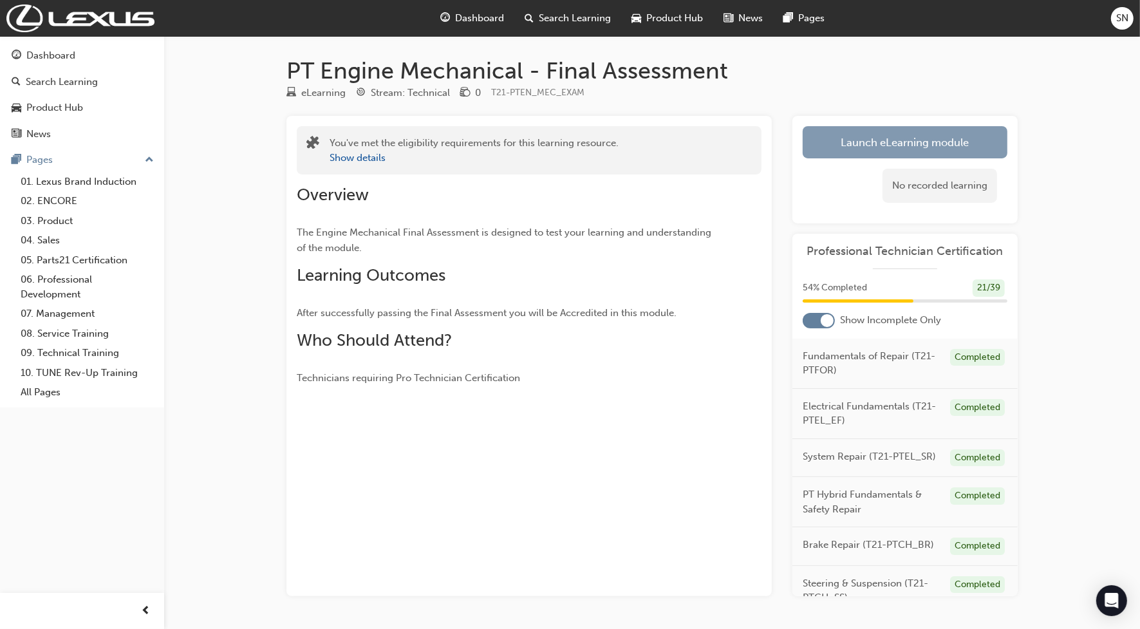
click at [940, 140] on link "Launch eLearning module" at bounding box center [905, 142] width 205 height 32
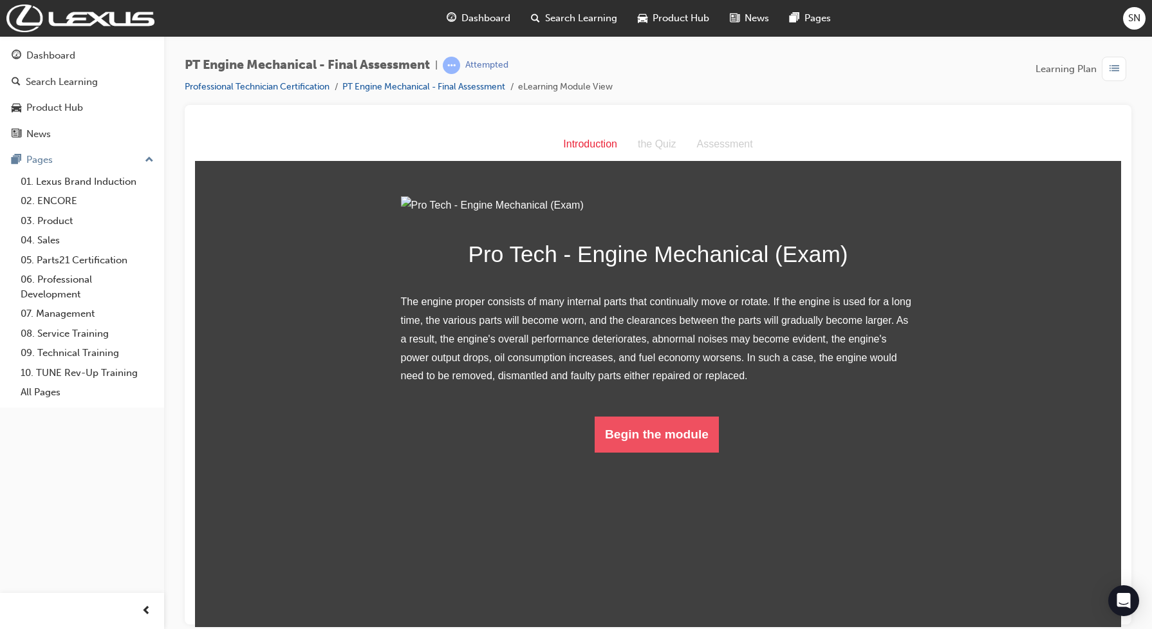
click at [665, 452] on button "Begin the module" at bounding box center [657, 434] width 124 height 36
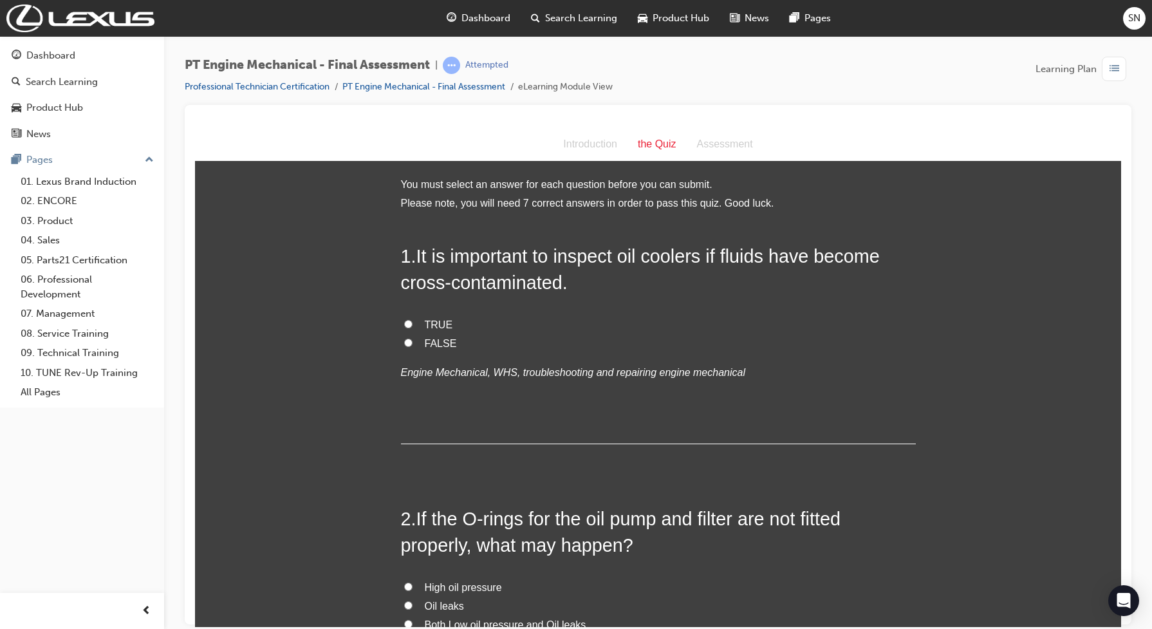
click at [427, 319] on span "TRUE" at bounding box center [439, 324] width 28 height 11
click at [413, 319] on input "TRUE" at bounding box center [408, 323] width 8 height 8
radio input "true"
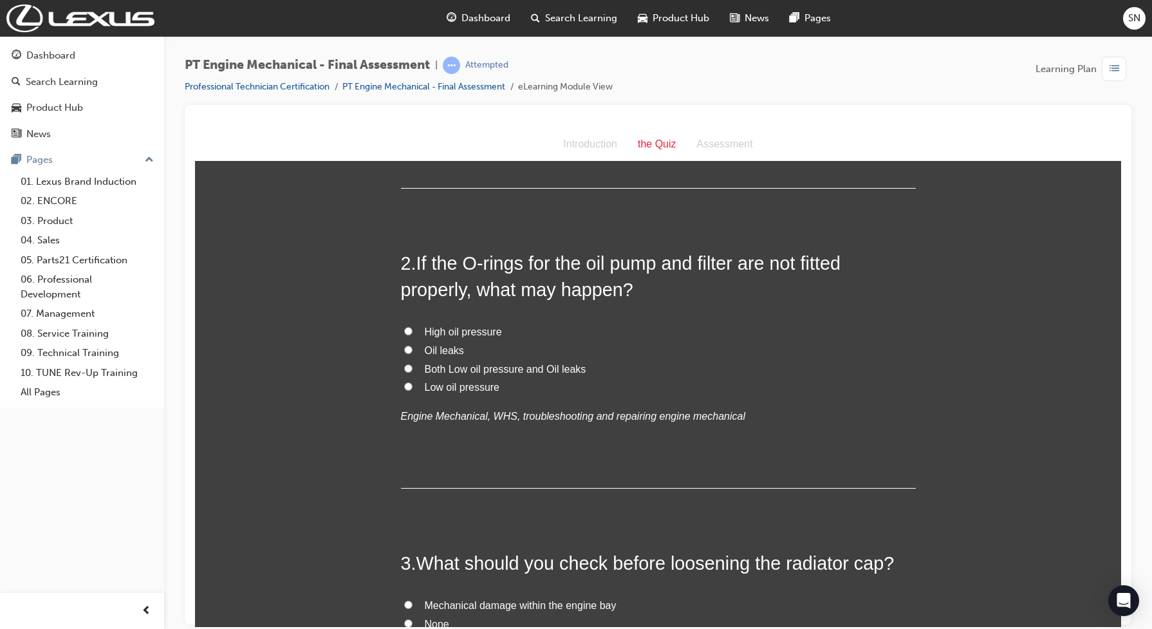
scroll to position [322, 0]
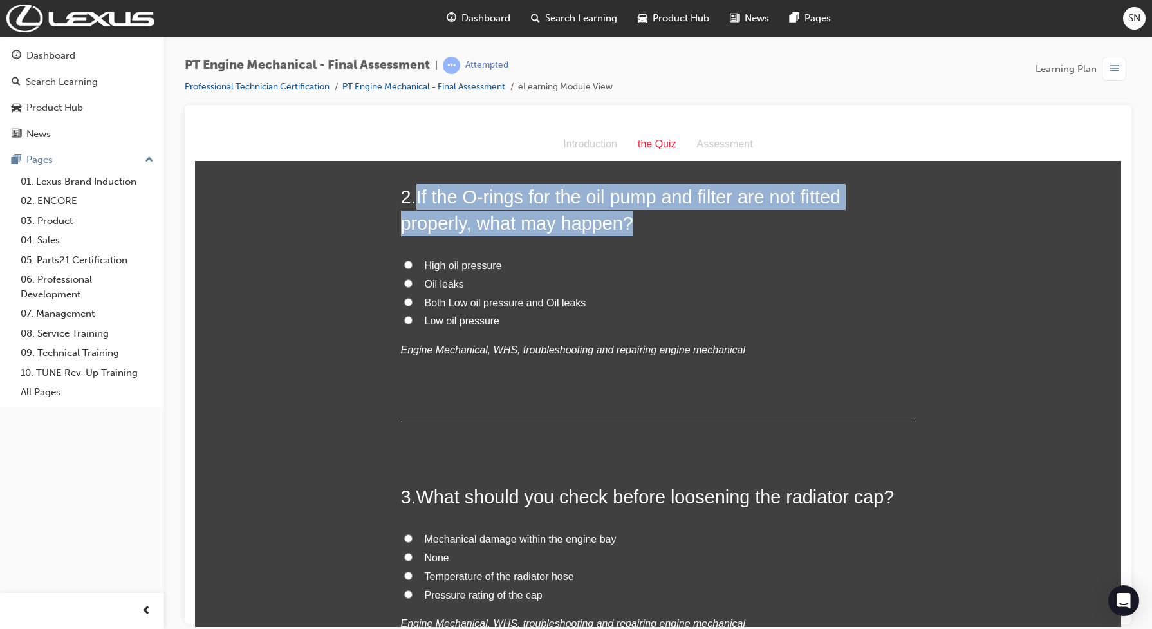
drag, startPoint x: 415, startPoint y: 197, endPoint x: 681, endPoint y: 227, distance: 267.5
click at [681, 227] on h2 "2 . If the O-rings for the oil pump and filter are not fitted properly, what ma…" at bounding box center [658, 209] width 515 height 52
drag, startPoint x: 681, startPoint y: 227, endPoint x: 640, endPoint y: 171, distance: 69.1
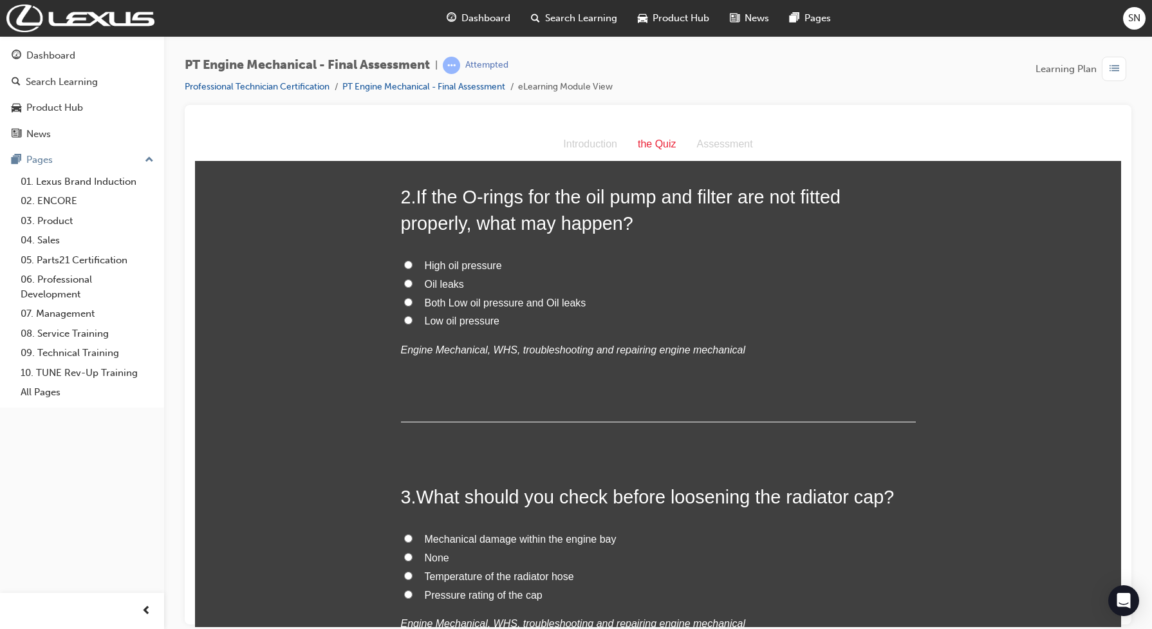
click at [445, 299] on span "Both Low oil pressure and Oil leaks" at bounding box center [506, 302] width 162 height 11
click at [413, 299] on input "Both Low oil pressure and Oil leaks" at bounding box center [408, 301] width 8 height 8
radio input "true"
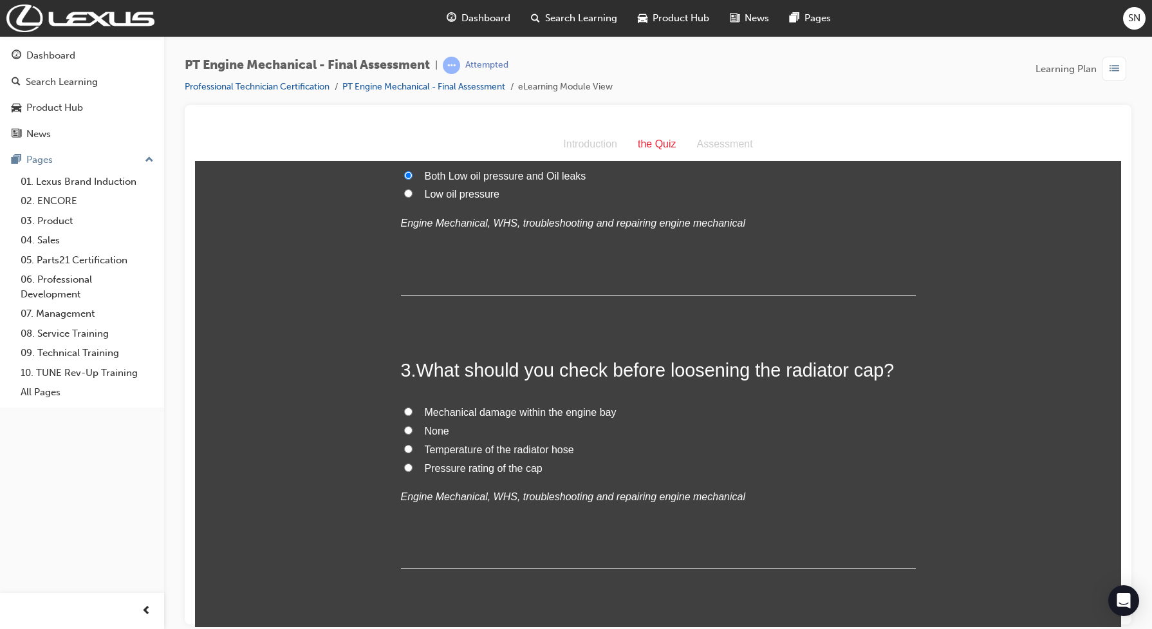
scroll to position [563, 0]
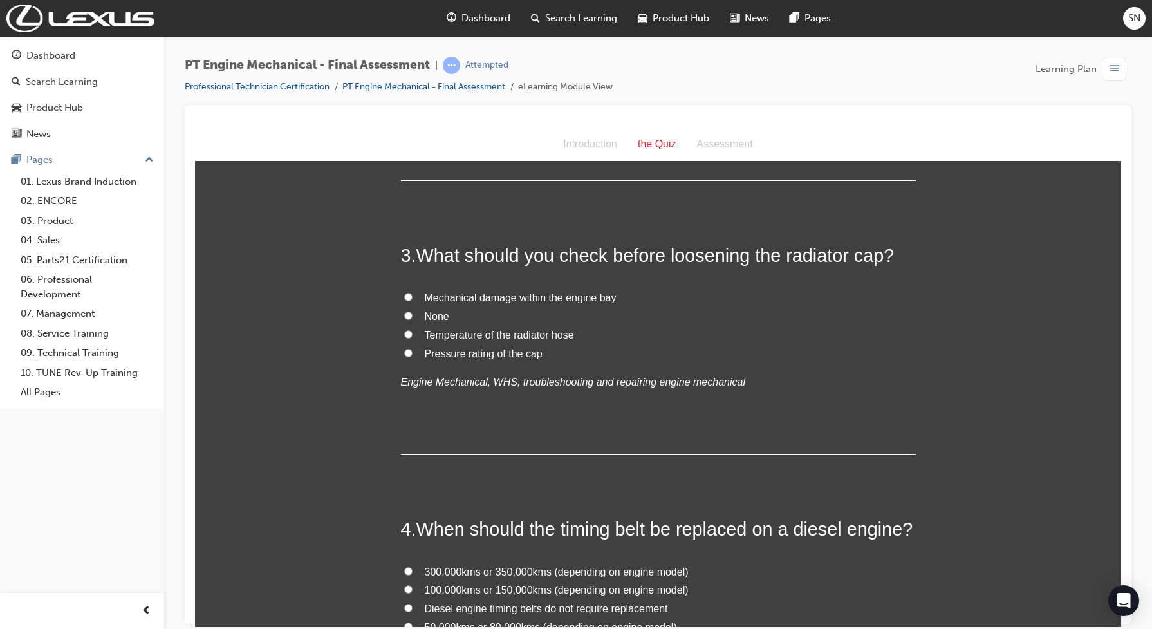
click at [510, 337] on span "Temperature of the radiator hose" at bounding box center [499, 334] width 149 height 11
click at [413, 337] on input "Temperature of the radiator hose" at bounding box center [408, 334] width 8 height 8
radio input "true"
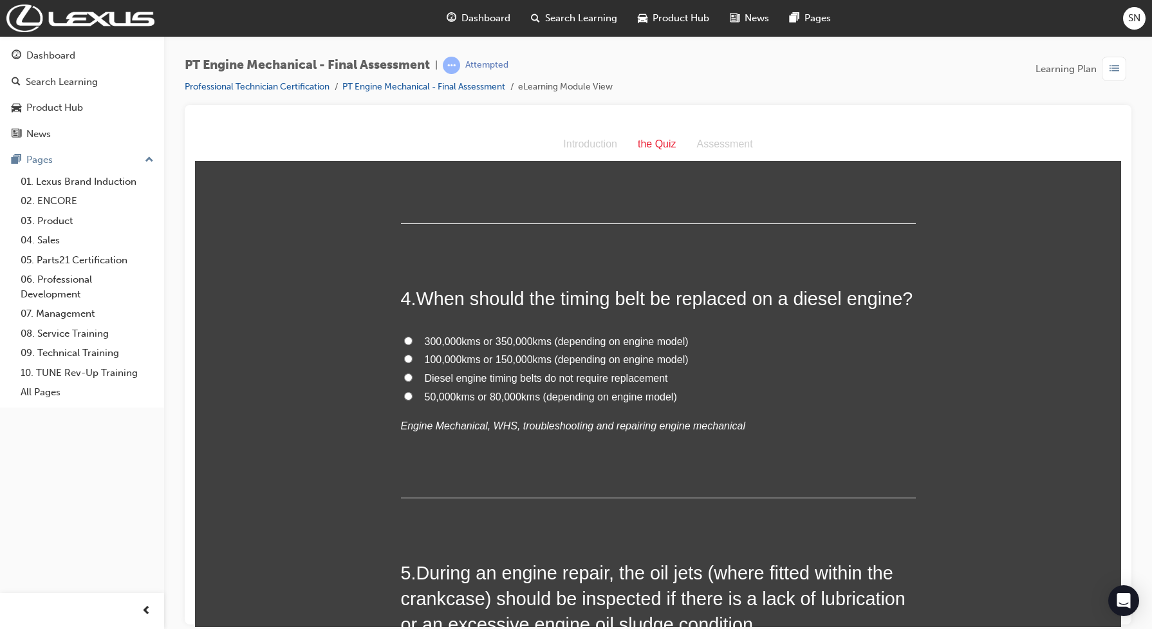
scroll to position [804, 0]
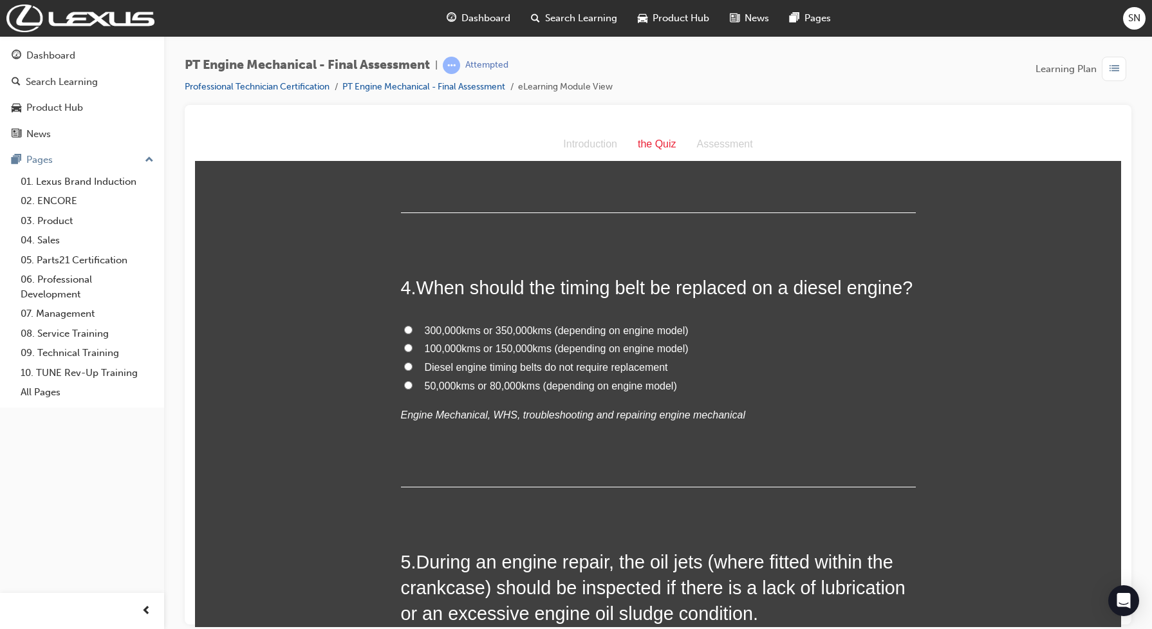
drag, startPoint x: 584, startPoint y: 346, endPoint x: 580, endPoint y: 355, distance: 9.5
click at [584, 348] on span "100,000kms or 150,000kms (depending on engine model)" at bounding box center [557, 347] width 264 height 11
click at [413, 348] on input "100,000kms or 150,000kms (depending on engine model)" at bounding box center [408, 347] width 8 height 8
radio input "true"
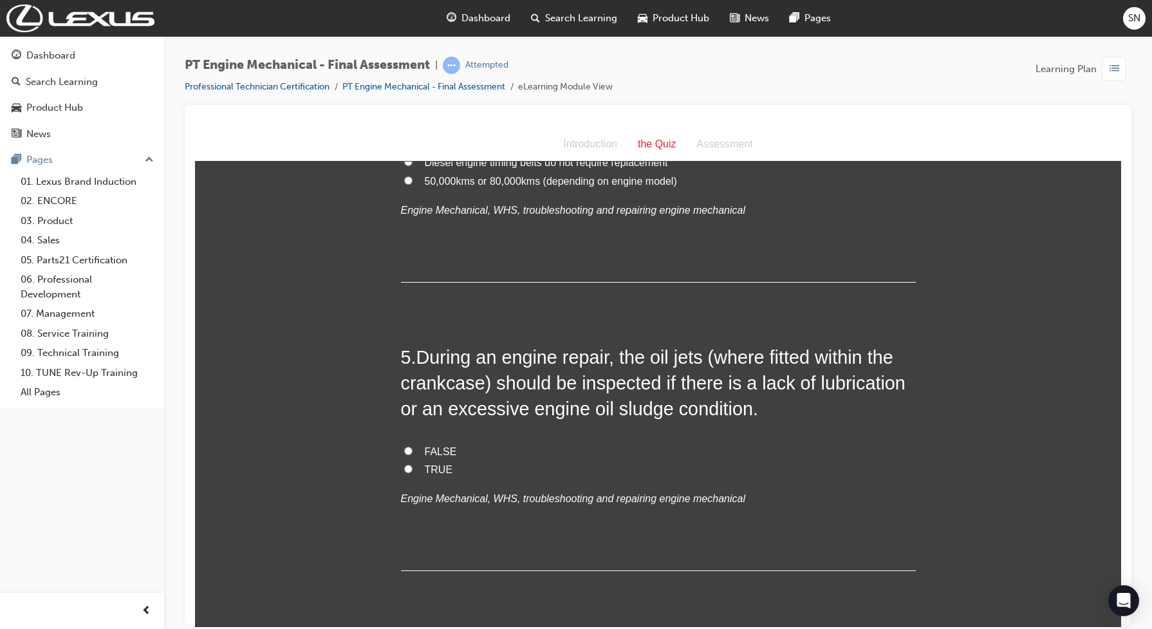
scroll to position [1046, 0]
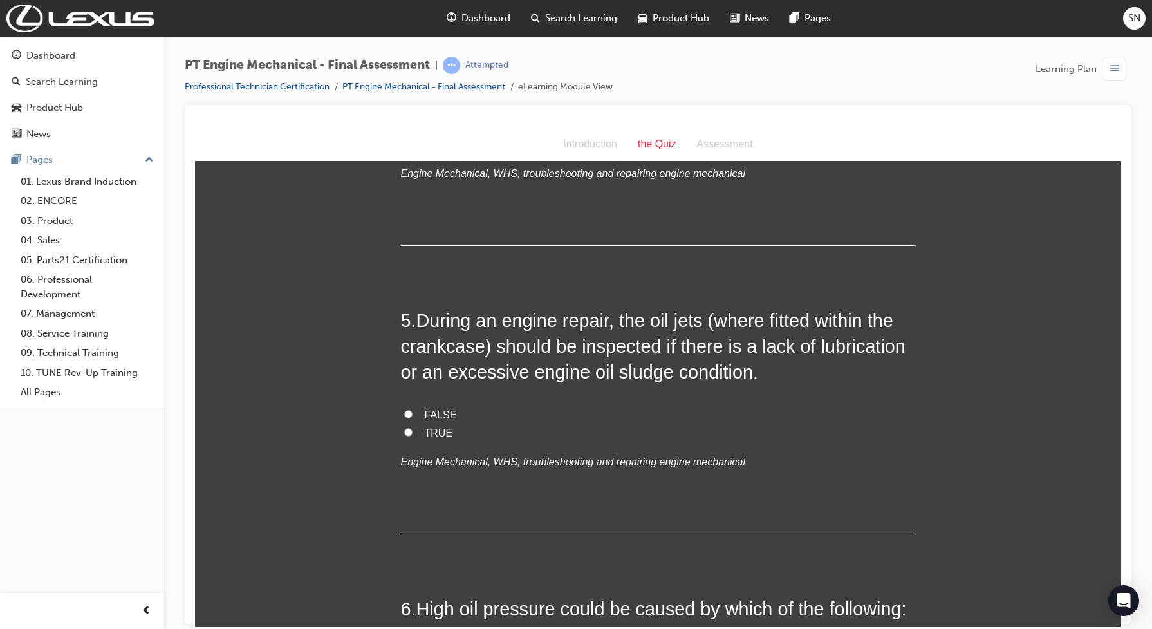
click at [405, 434] on input "TRUE" at bounding box center [408, 431] width 8 height 8
radio input "true"
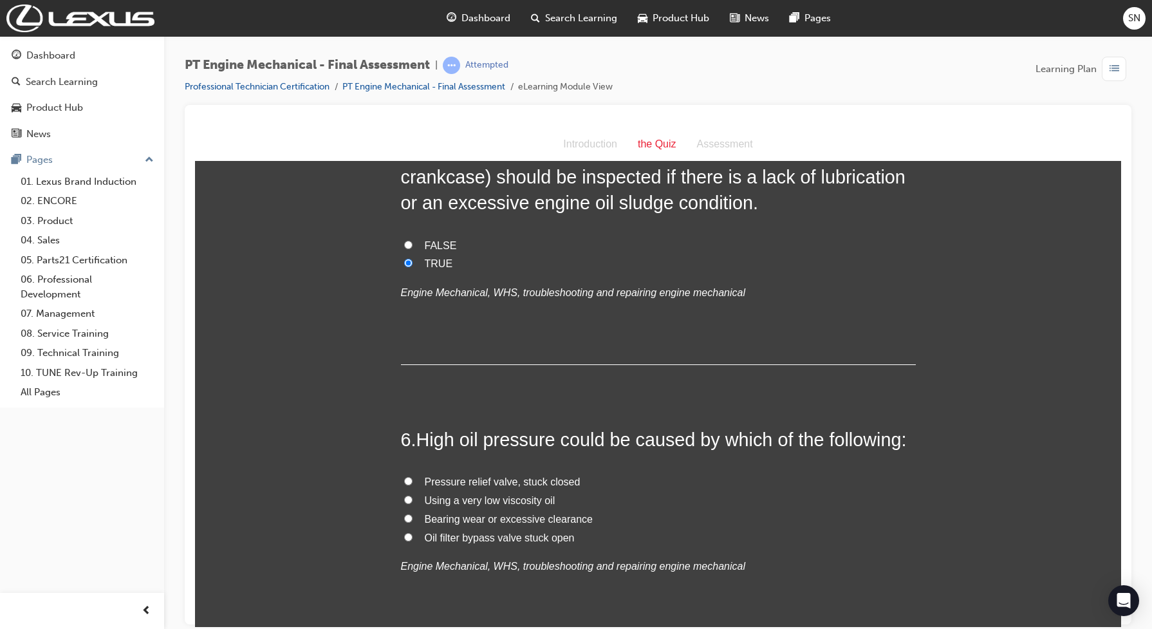
scroll to position [1287, 0]
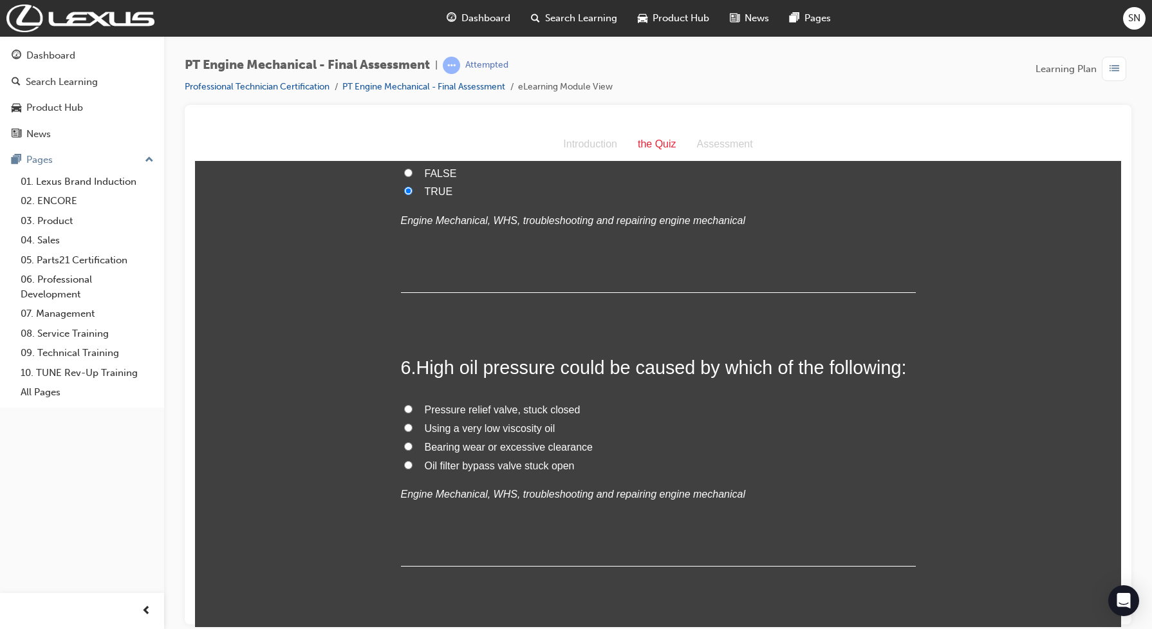
click at [404, 405] on input "Pressure relief valve, stuck closed" at bounding box center [408, 408] width 8 height 8
radio input "true"
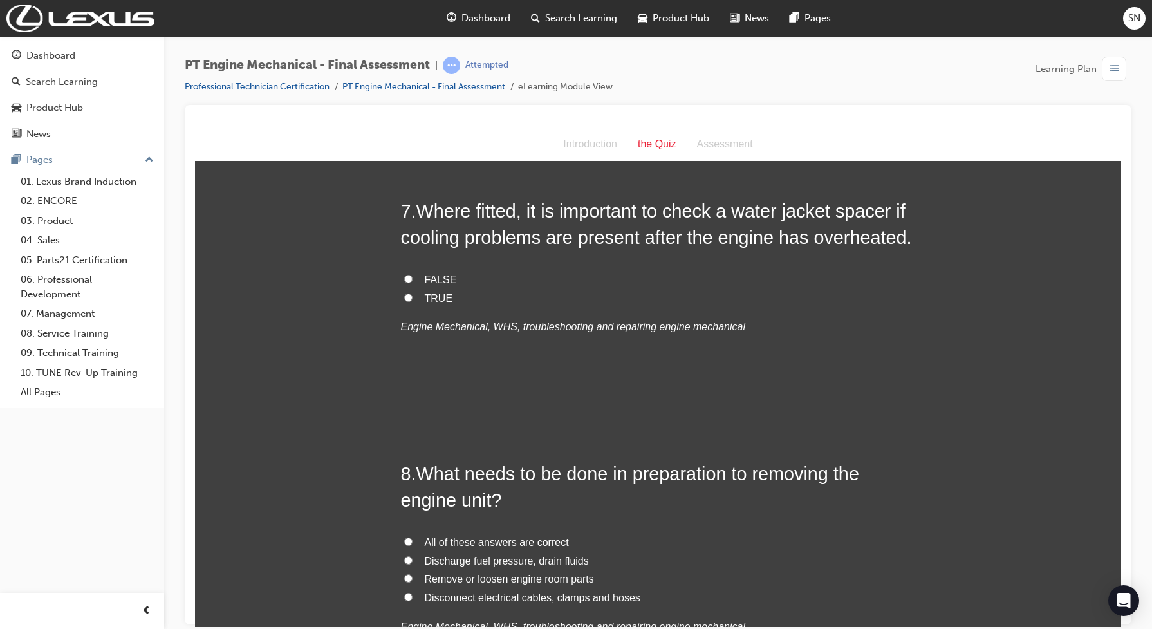
scroll to position [1689, 0]
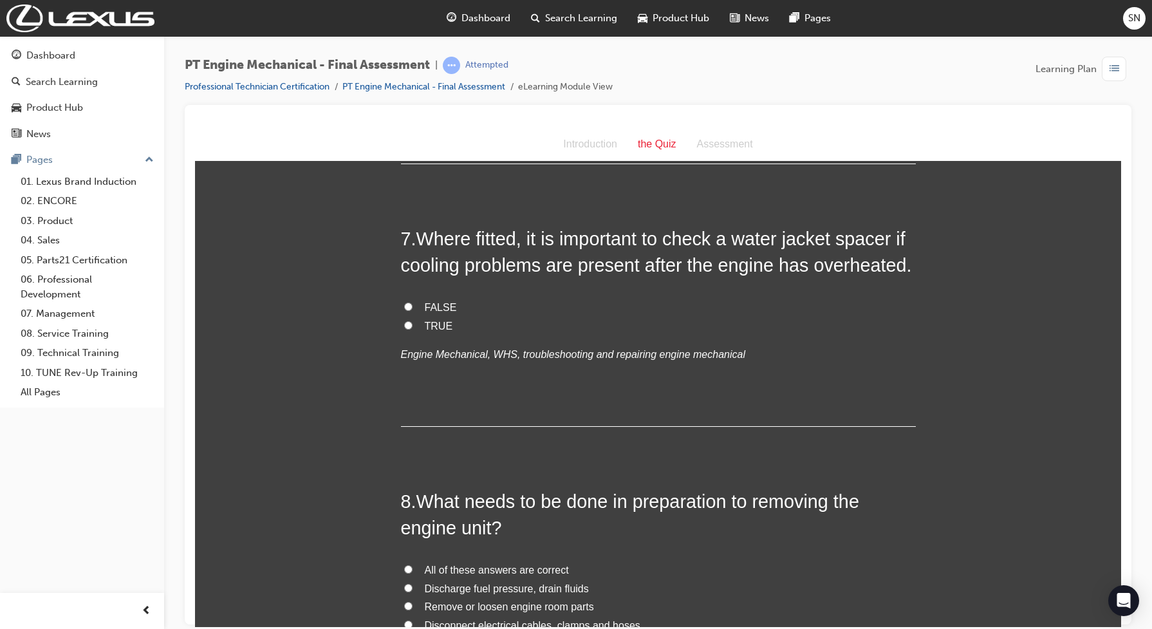
click at [404, 325] on input "TRUE" at bounding box center [408, 324] width 8 height 8
radio input "true"
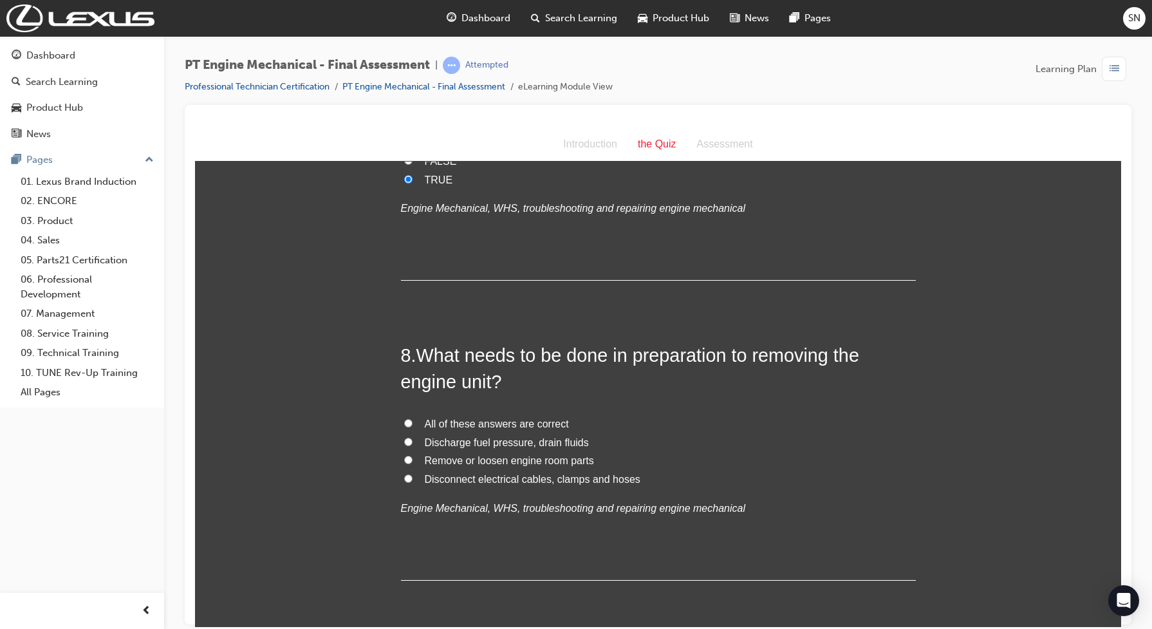
scroll to position [1850, 0]
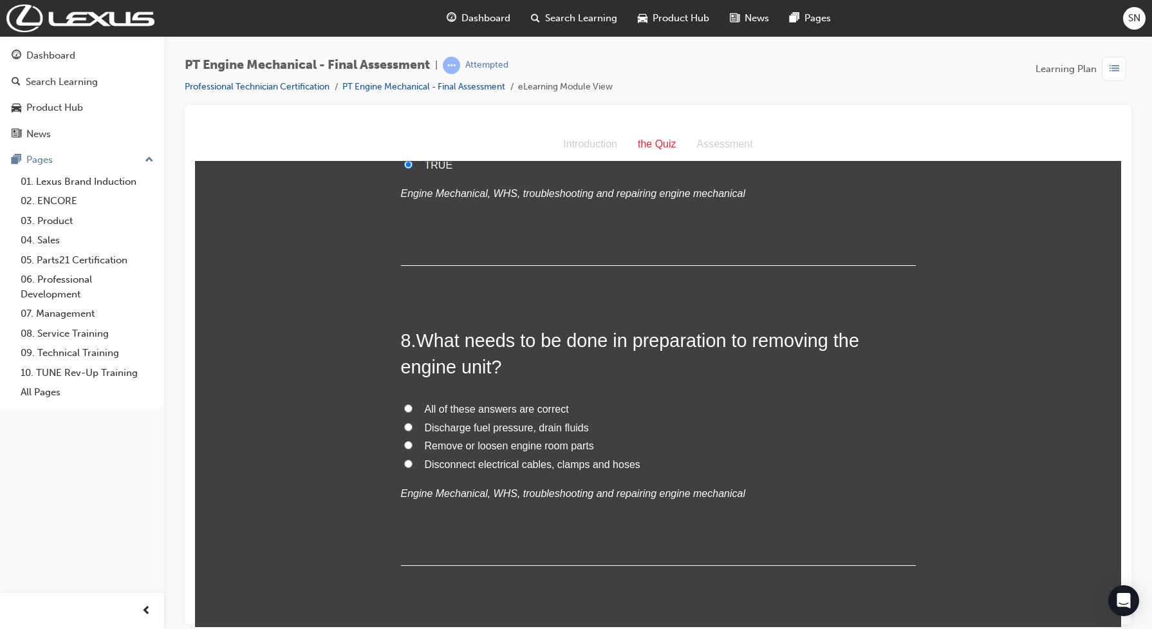
click at [404, 406] on input "All of these answers are correct" at bounding box center [408, 408] width 8 height 8
radio input "true"
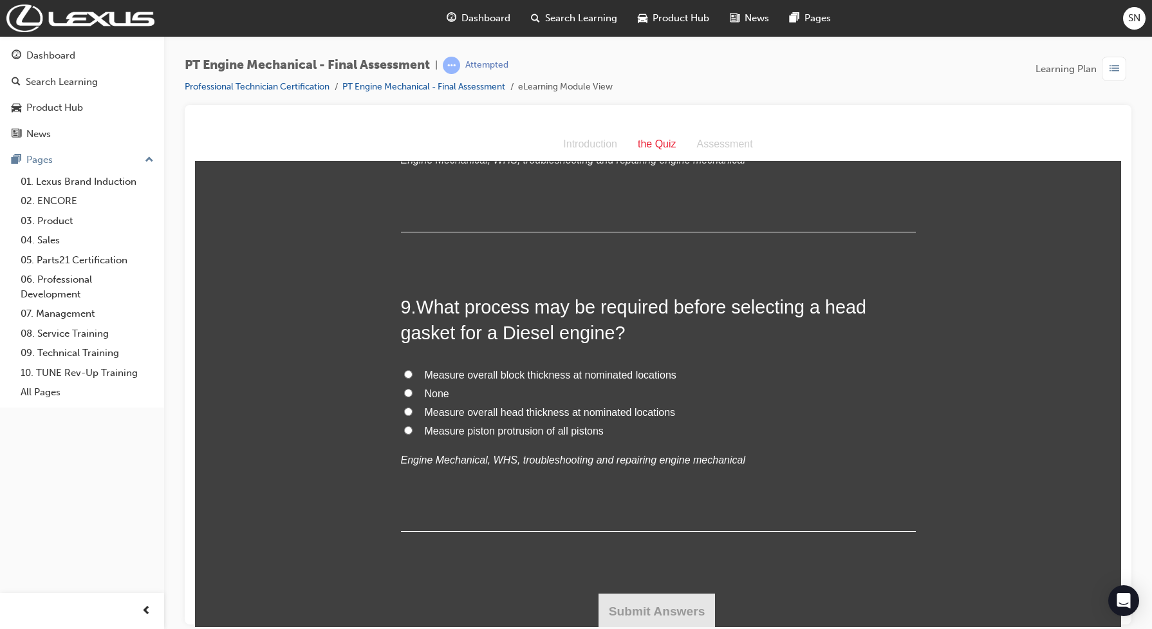
scroll to position [2187, 0]
click at [440, 412] on span "Measure overall head thickness at nominated locations" at bounding box center [550, 409] width 251 height 11
click at [413, 412] on input "Measure overall head thickness at nominated locations" at bounding box center [408, 408] width 8 height 8
radio input "true"
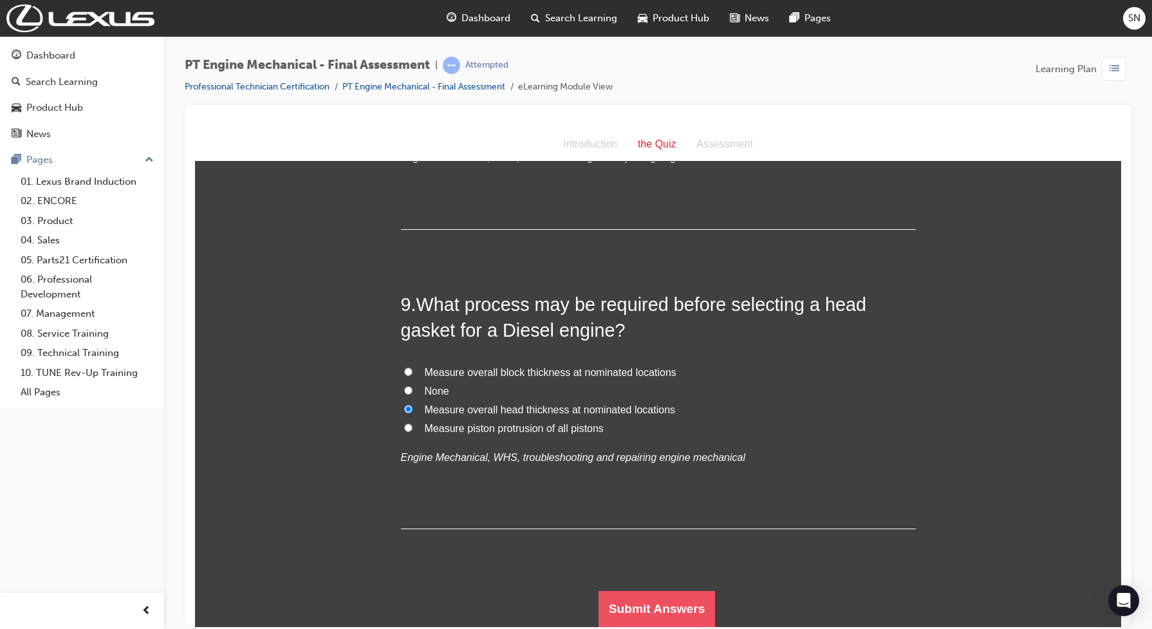
click at [602, 602] on button "Submit Answers" at bounding box center [657, 608] width 117 height 36
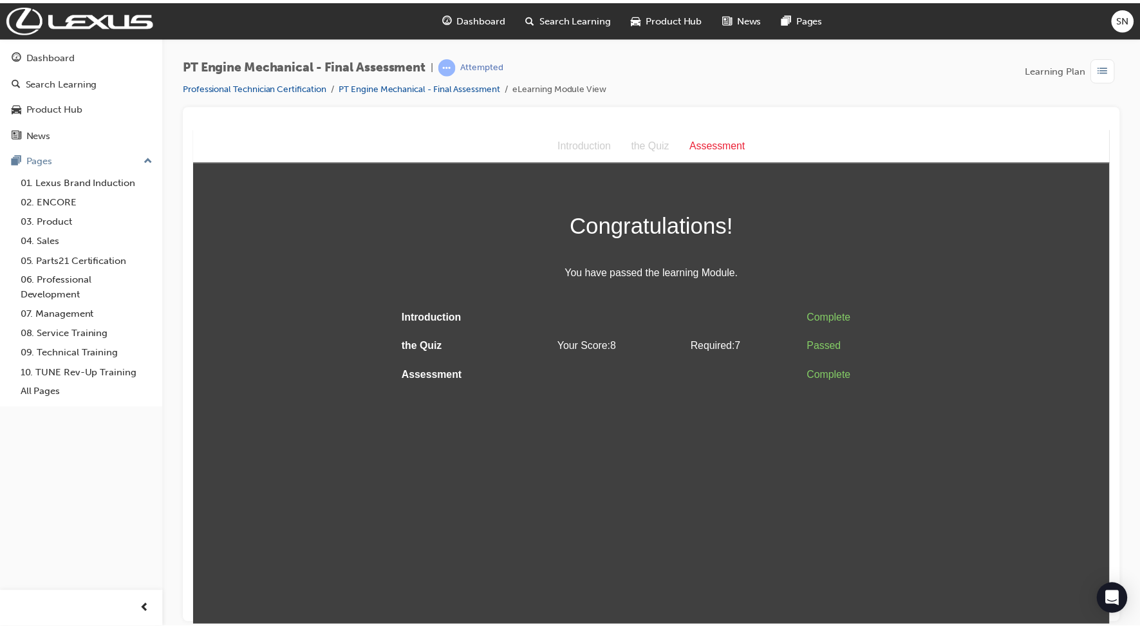
scroll to position [0, 0]
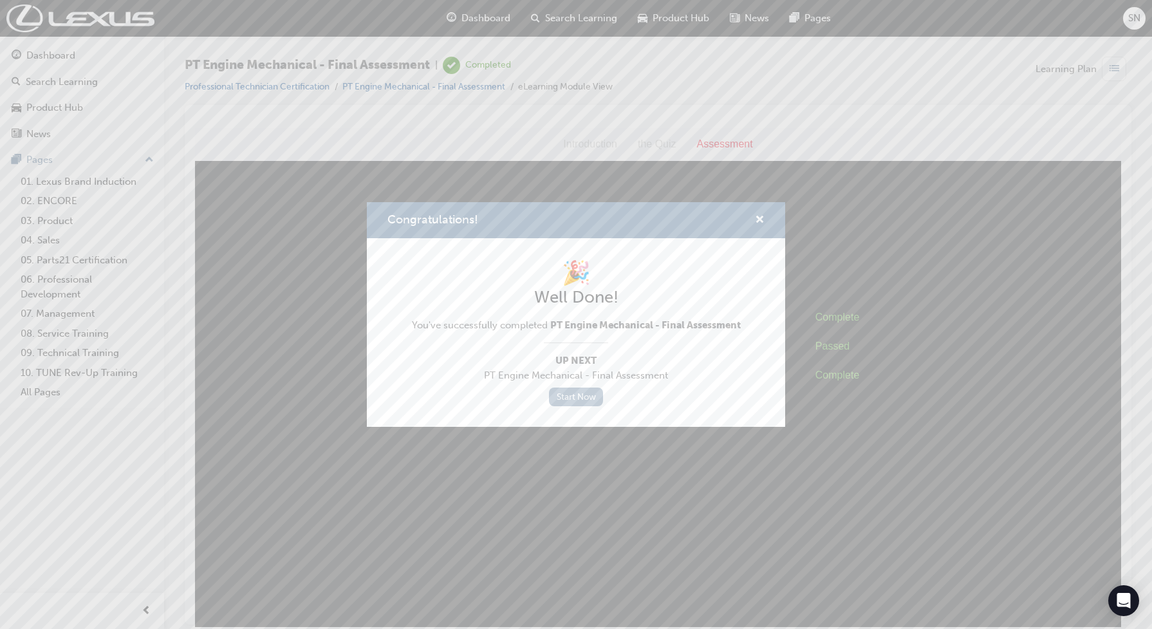
click at [563, 398] on link "Start Now" at bounding box center [576, 396] width 54 height 19
click at [761, 218] on span "cross-icon" at bounding box center [760, 221] width 10 height 12
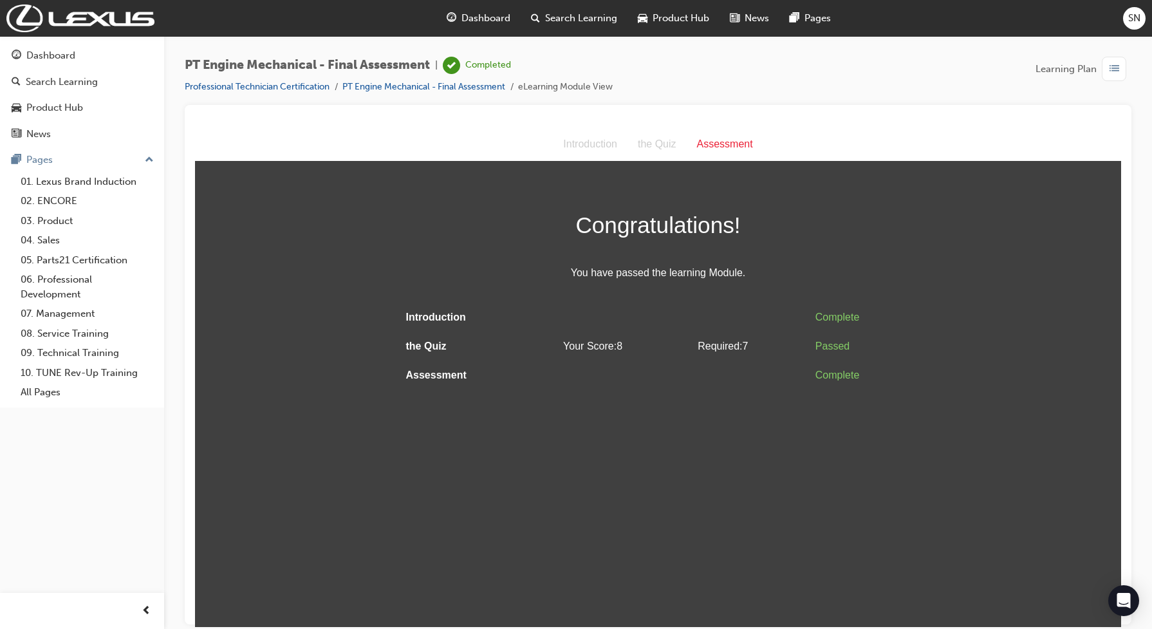
click at [533, 404] on html "Assessment Introduction the Quiz Assessment Congratulations! You have passed th…" at bounding box center [658, 376] width 926 height 499
click at [502, 26] on div "Dashboard" at bounding box center [478, 18] width 84 height 26
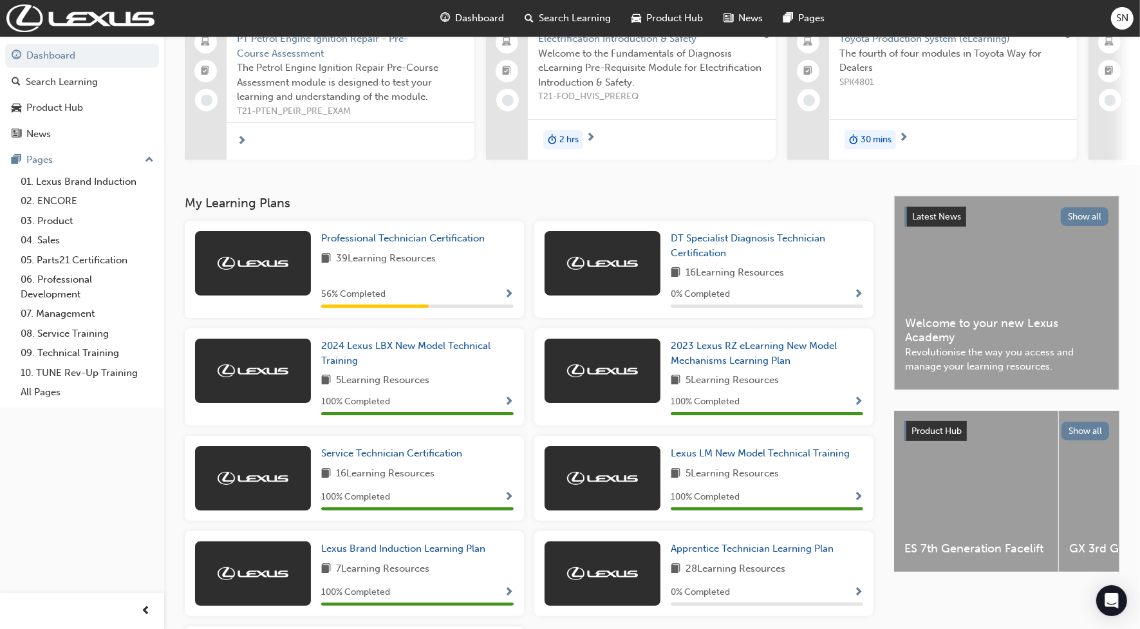
scroll to position [241, 0]
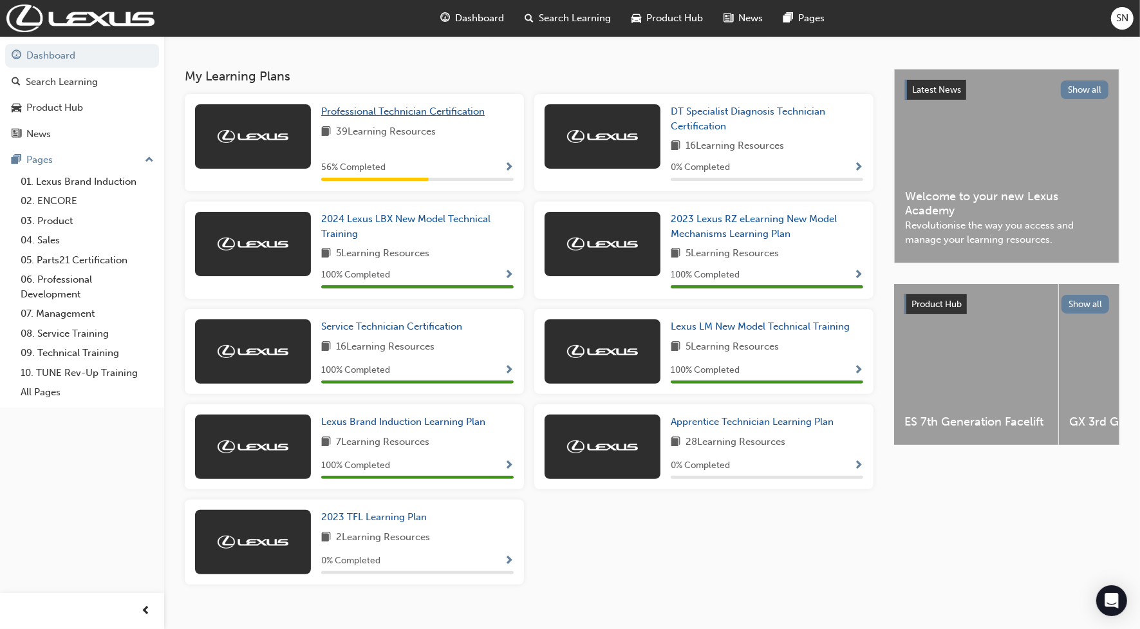
click at [391, 114] on span "Professional Technician Certification" at bounding box center [402, 112] width 163 height 12
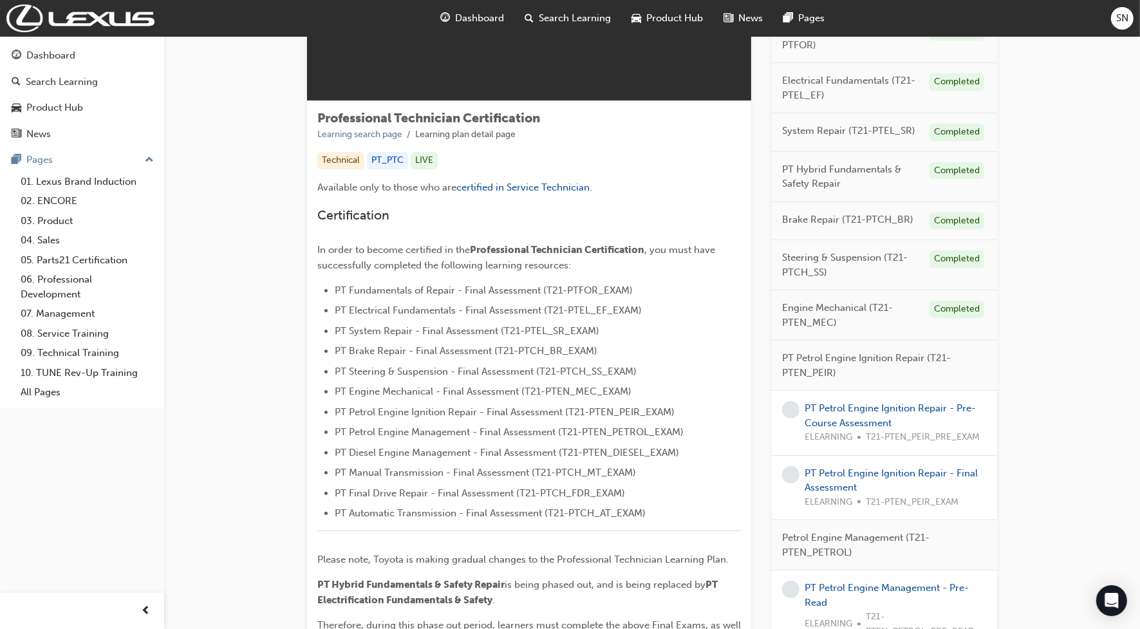
scroll to position [161, 0]
click at [847, 402] on link "PT Petrol Engine Ignition Repair - Pre-Course Assessment" at bounding box center [889, 413] width 171 height 26
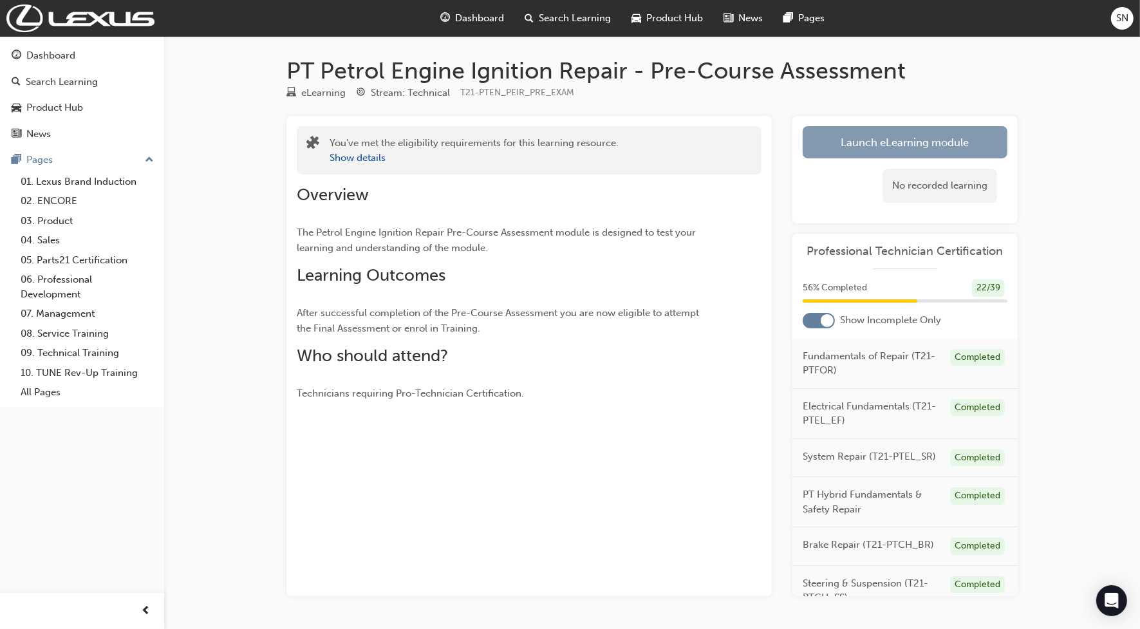
click at [860, 145] on link "Launch eLearning module" at bounding box center [905, 142] width 205 height 32
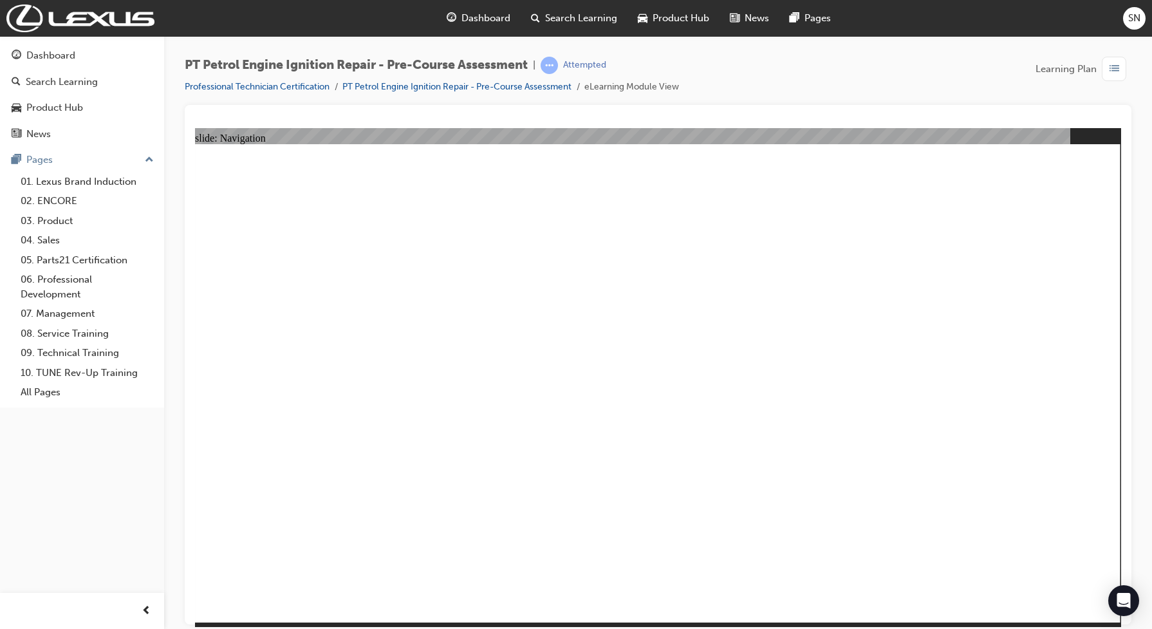
radio input "true"
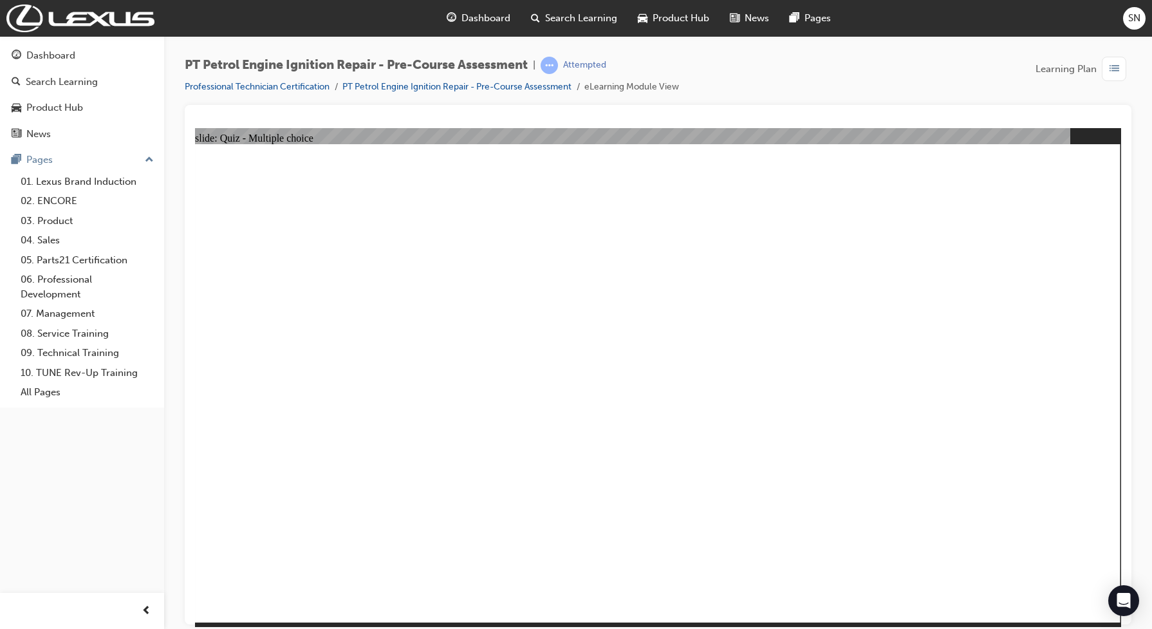
radio input "true"
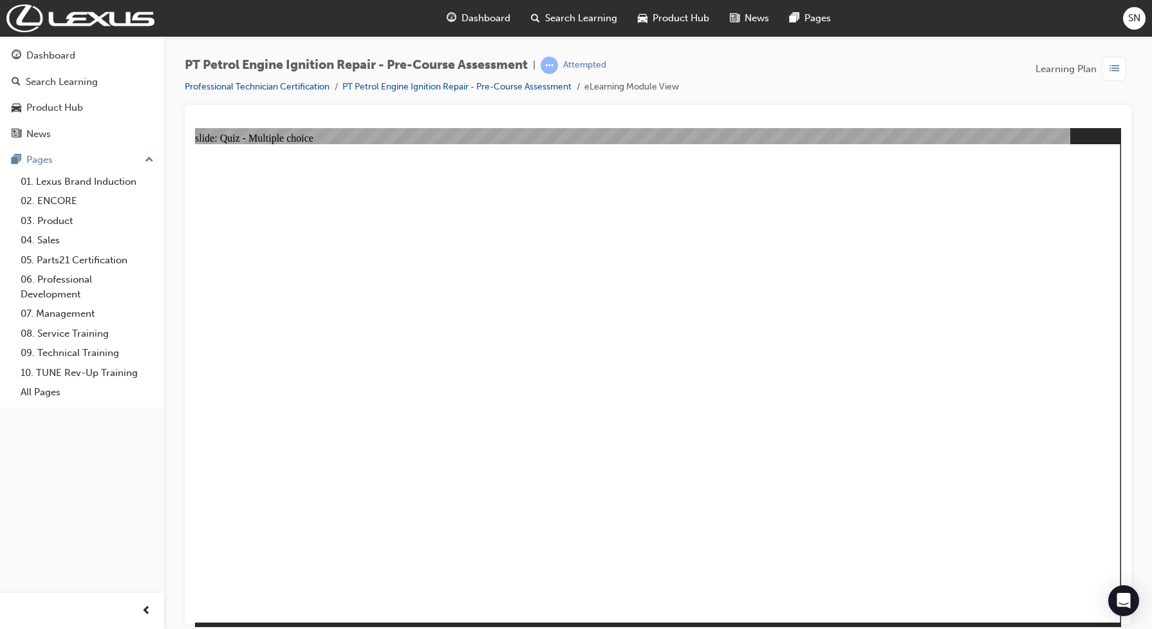
radio input "true"
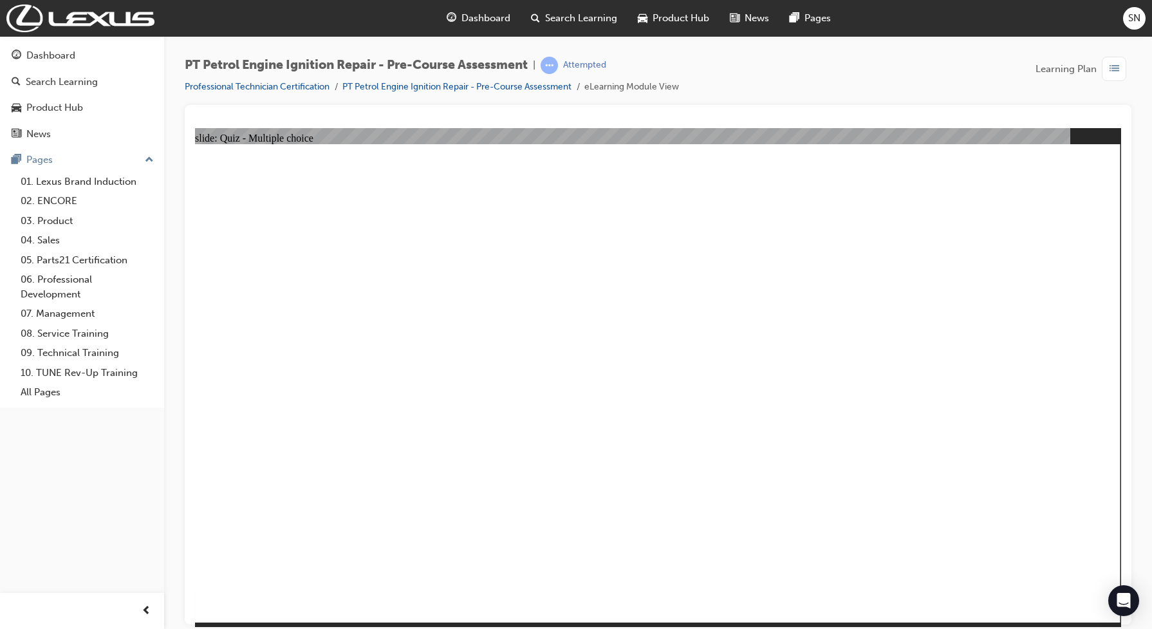
radio input "true"
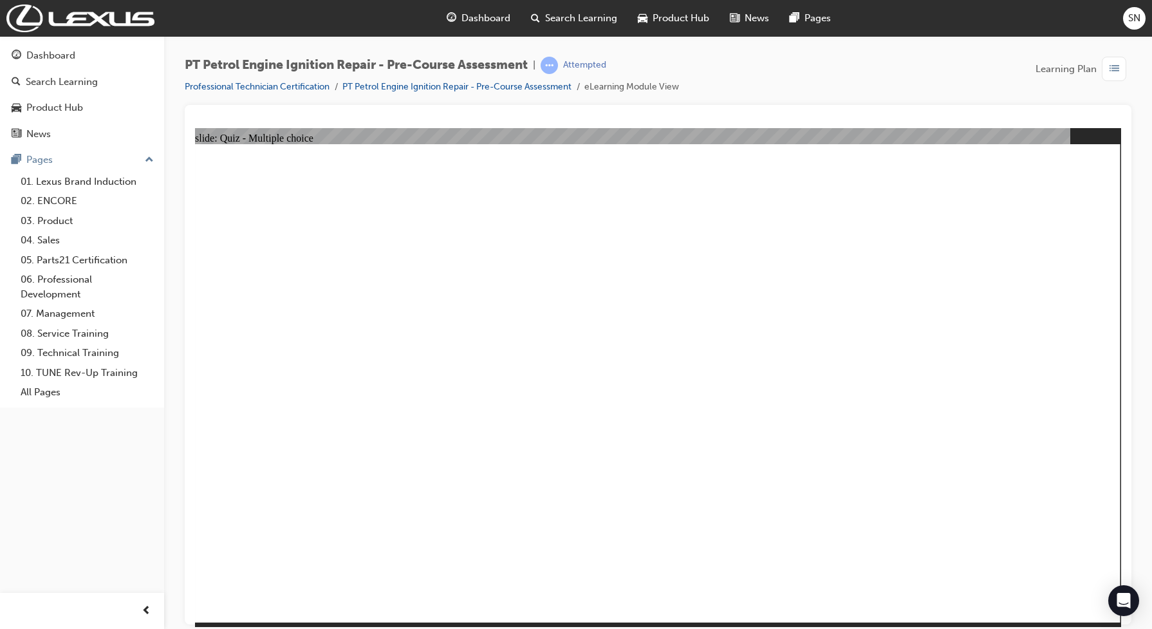
radio input "true"
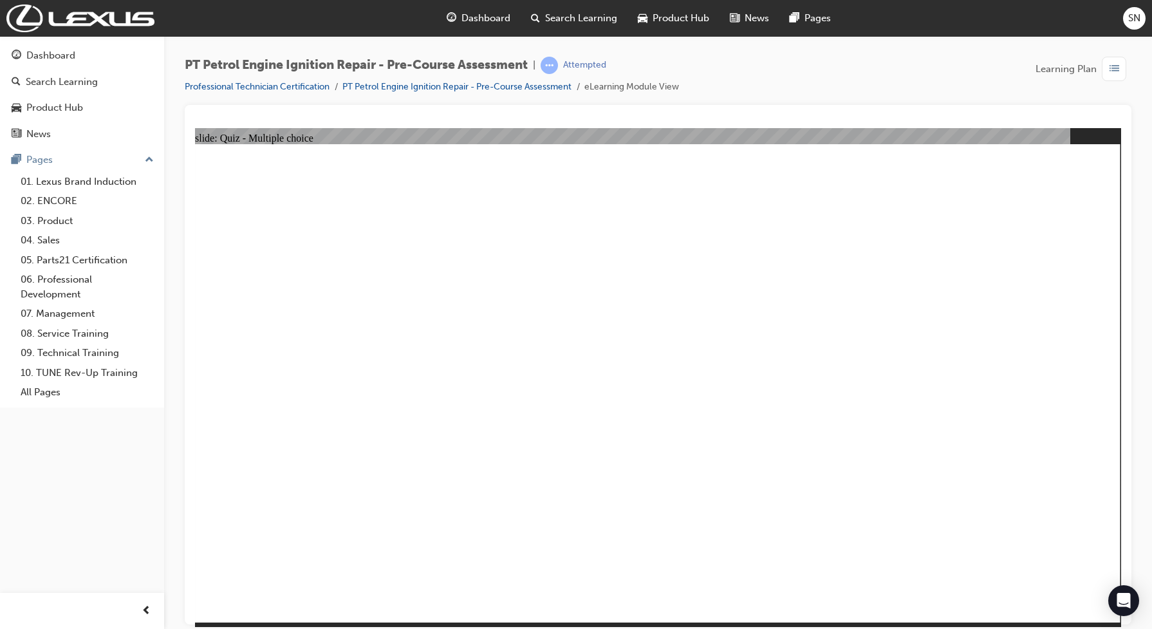
radio input "true"
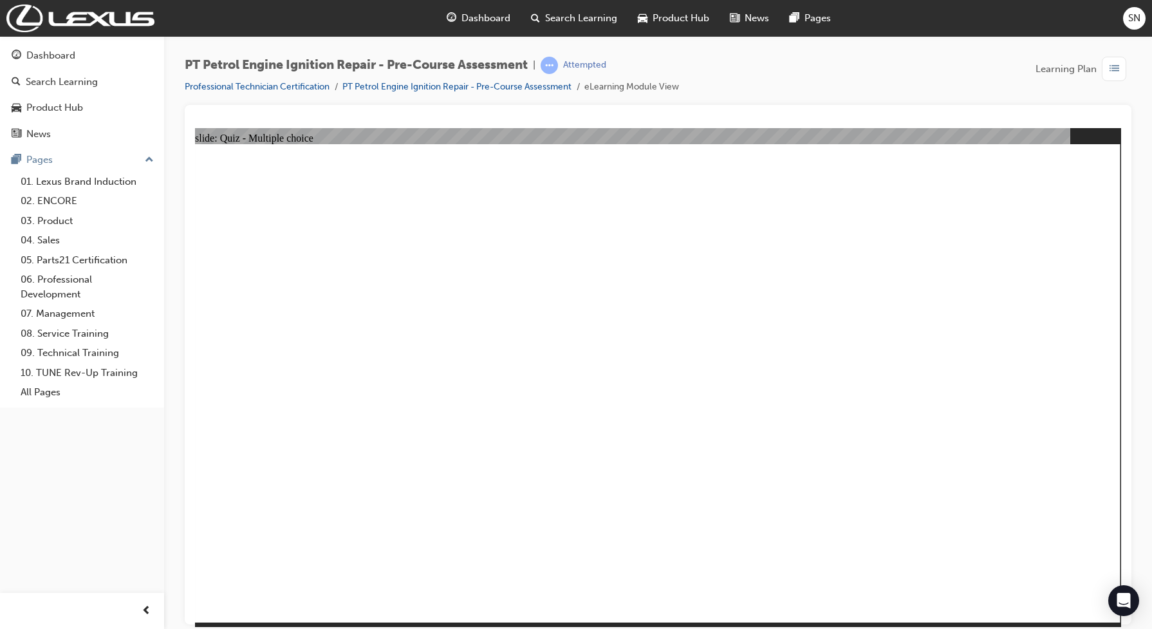
radio input "true"
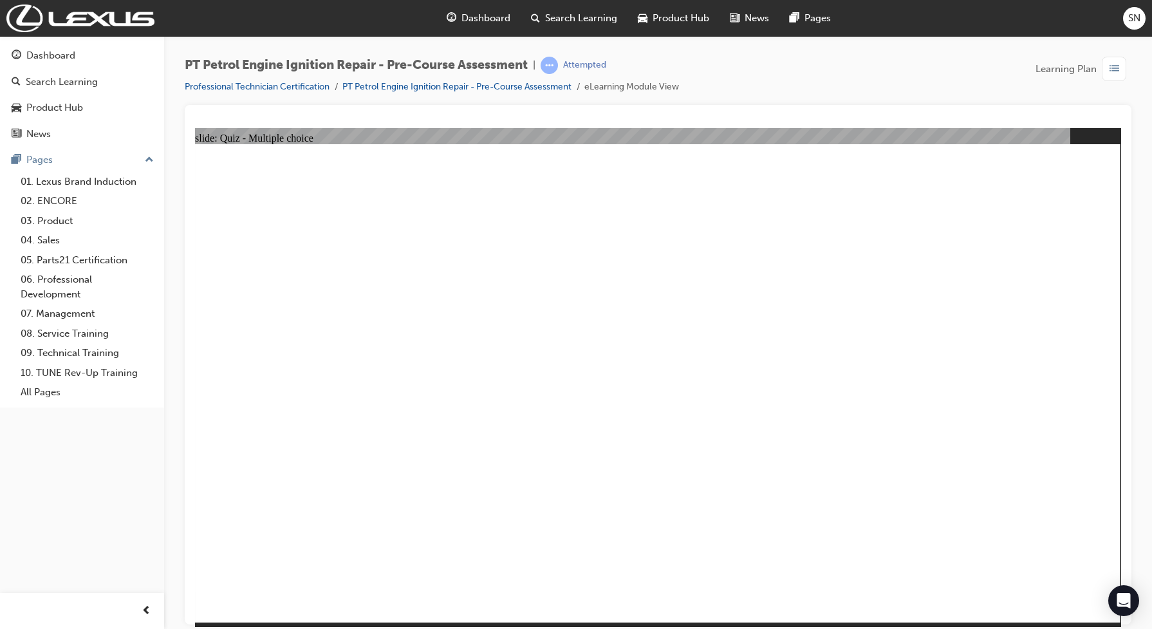
radio input "false"
radio input "true"
